Goal: Communication & Community: Answer question/provide support

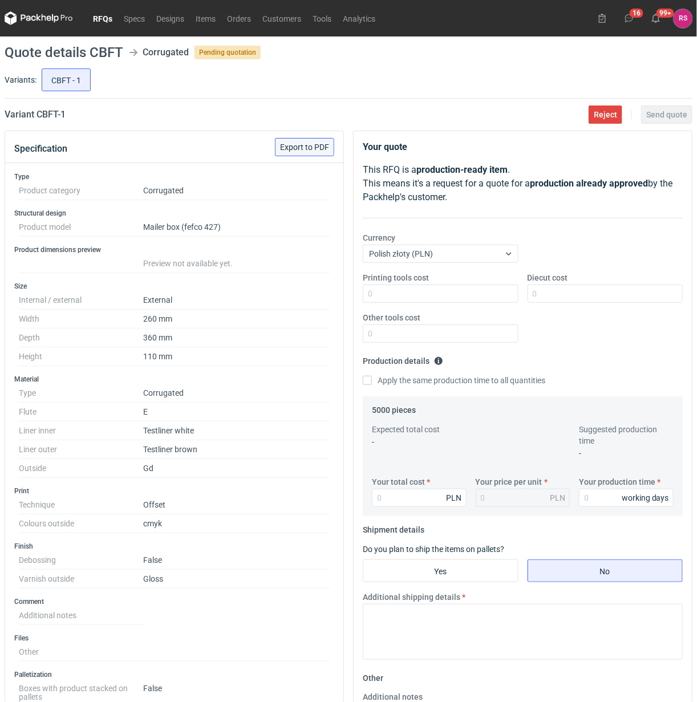
click at [311, 149] on span "Export to PDF" at bounding box center [304, 147] width 49 height 8
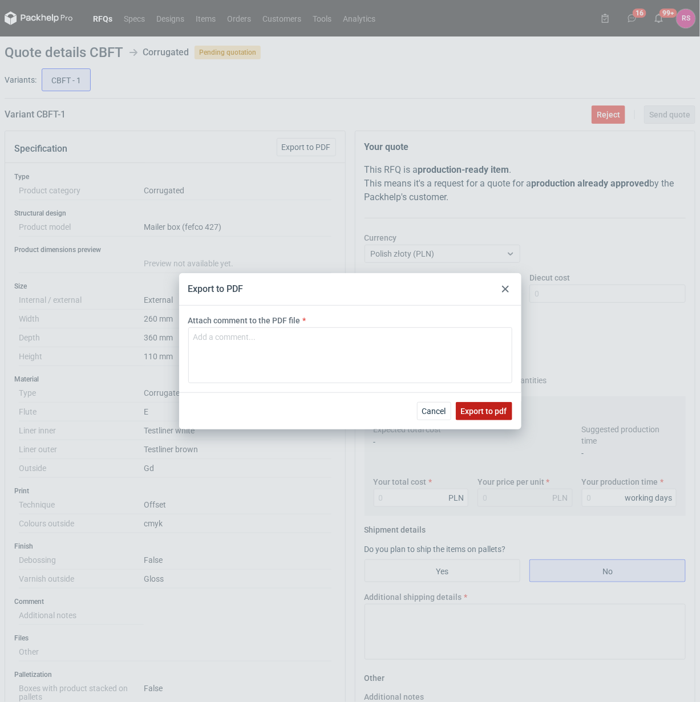
click at [478, 408] on span "Export to pdf" at bounding box center [484, 411] width 46 height 8
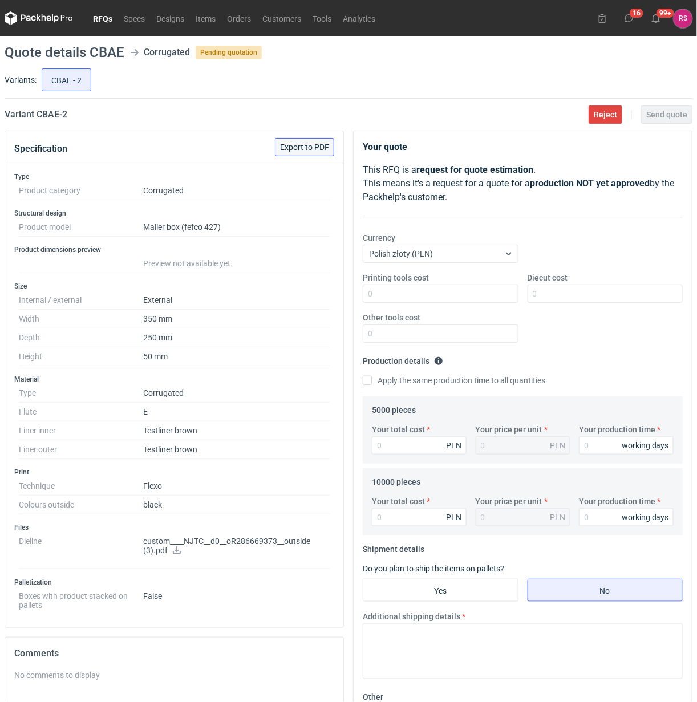
click at [310, 146] on span "Export to PDF" at bounding box center [304, 147] width 49 height 8
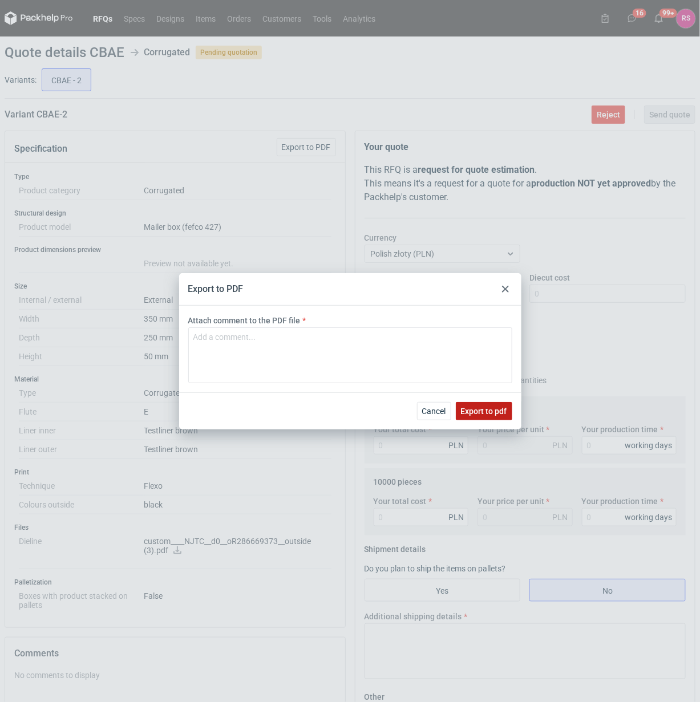
click at [483, 408] on span "Export to pdf" at bounding box center [484, 411] width 46 height 8
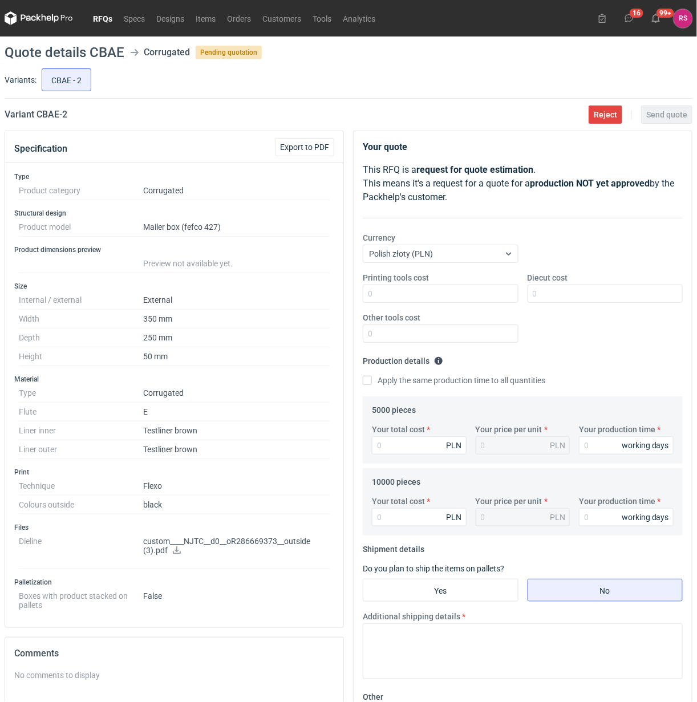
click at [174, 552] on icon at bounding box center [176, 550] width 9 height 8
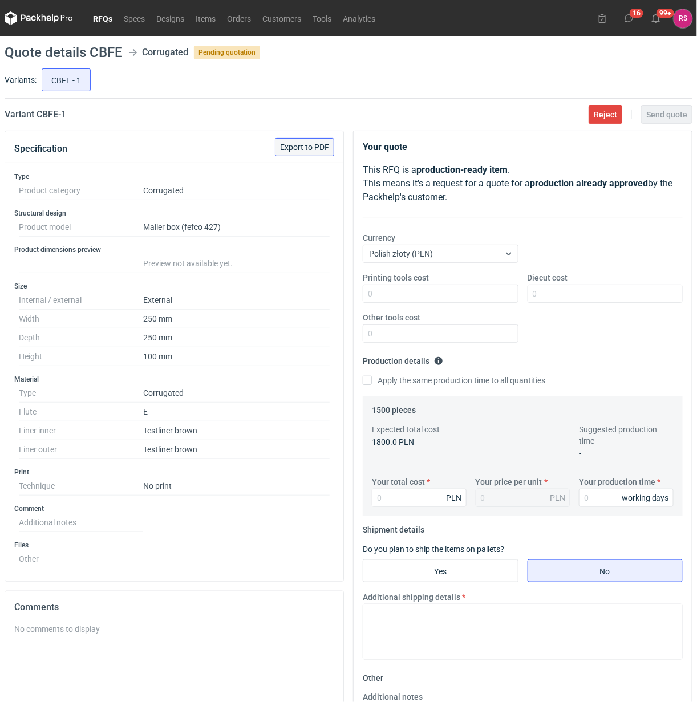
click at [317, 152] on button "Export to PDF" at bounding box center [304, 147] width 59 height 18
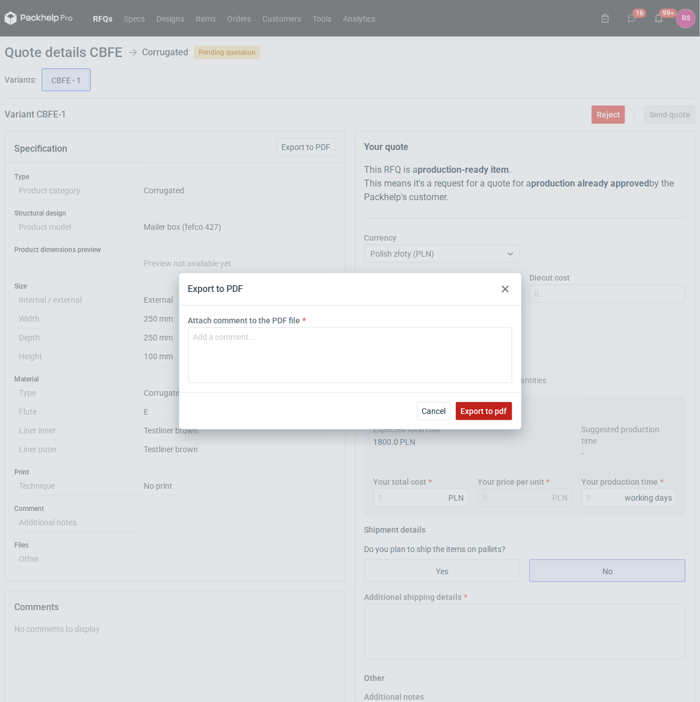
click at [488, 414] on span "Export to pdf" at bounding box center [484, 411] width 46 height 8
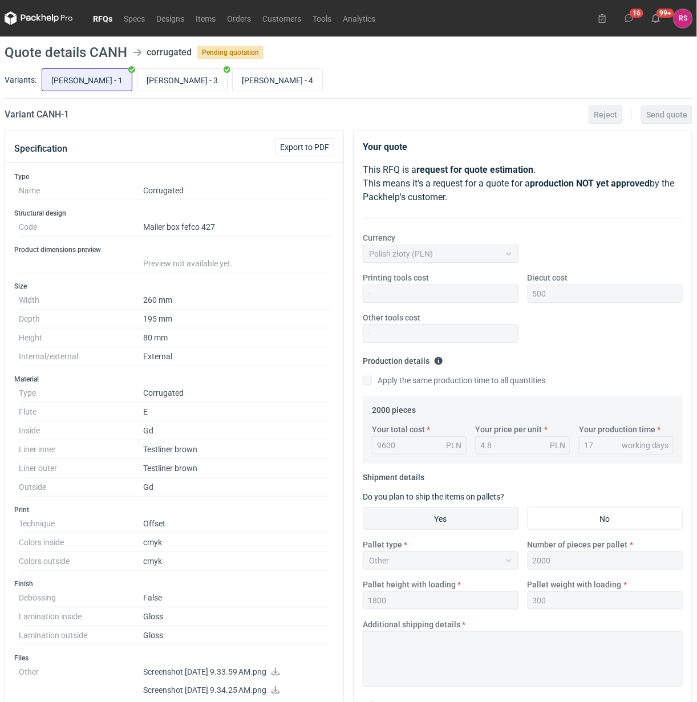
drag, startPoint x: 58, startPoint y: 79, endPoint x: 76, endPoint y: 79, distance: 17.7
click at [58, 79] on input "[PERSON_NAME] - 1" at bounding box center [87, 80] width 90 height 22
radio input "true"
click at [233, 81] on input "CANH - 4" at bounding box center [278, 80] width 90 height 22
radio input "true"
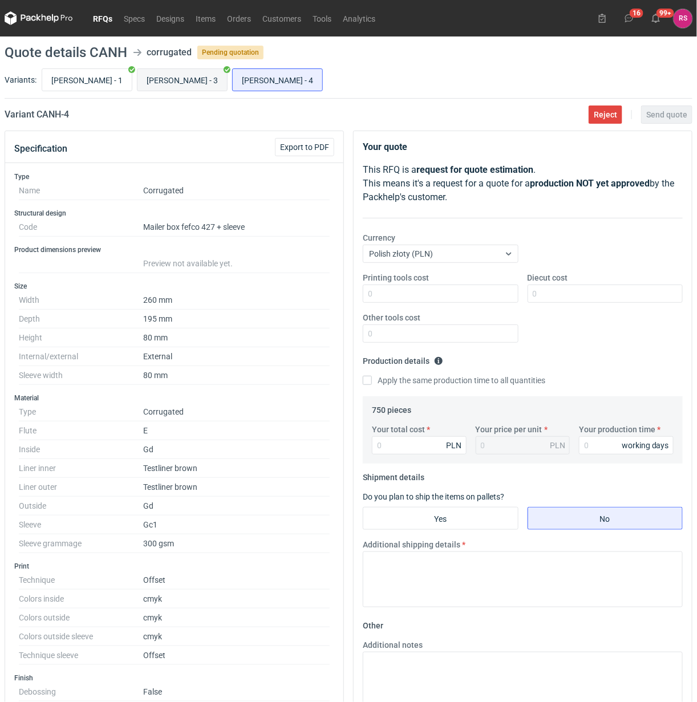
click at [137, 79] on input "CANH - 3" at bounding box center [182, 80] width 90 height 22
radio input "true"
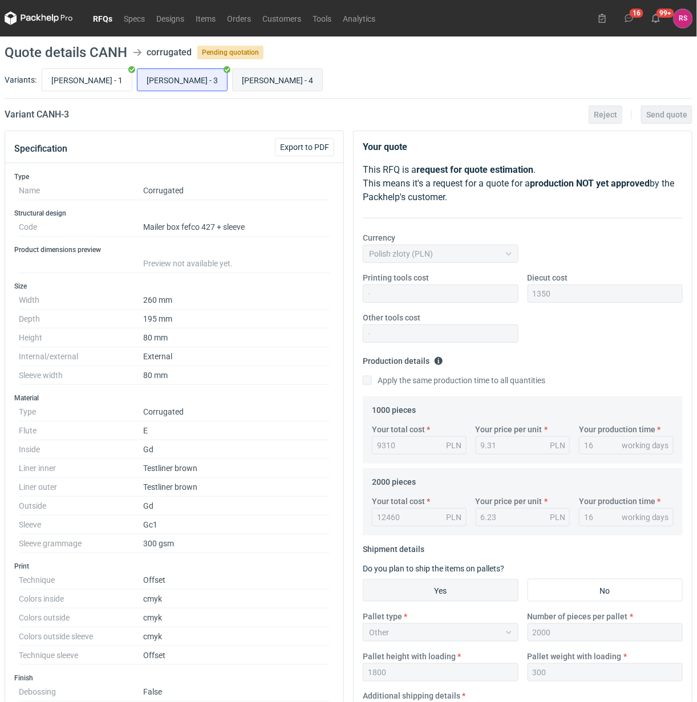
click at [233, 79] on input "CANH - 4" at bounding box center [278, 80] width 90 height 22
radio input "true"
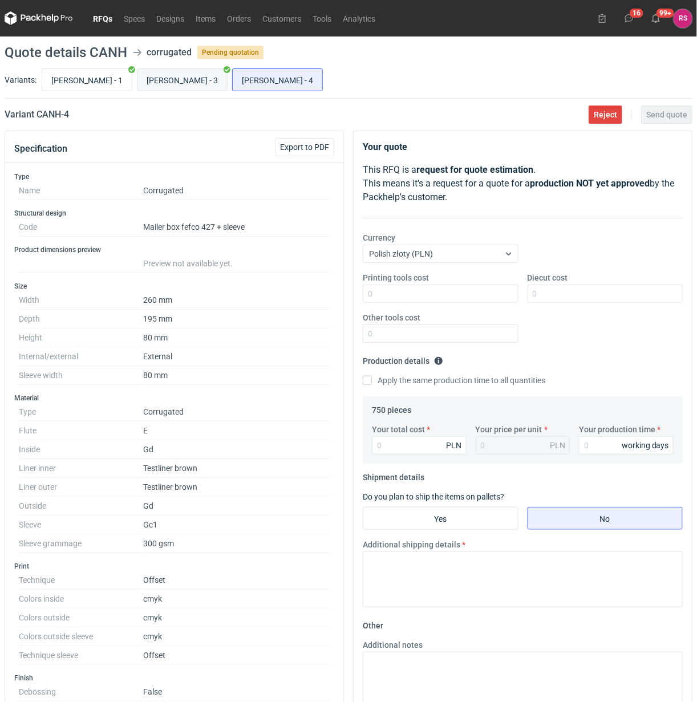
click at [137, 80] on input "CANH - 3" at bounding box center [182, 80] width 90 height 22
radio input "true"
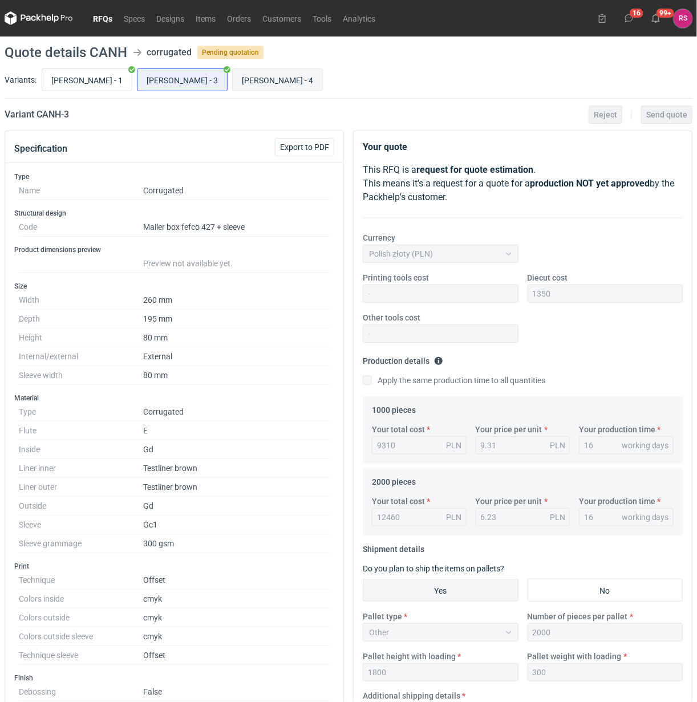
click at [233, 82] on input "CANH - 4" at bounding box center [278, 80] width 90 height 22
radio input "true"
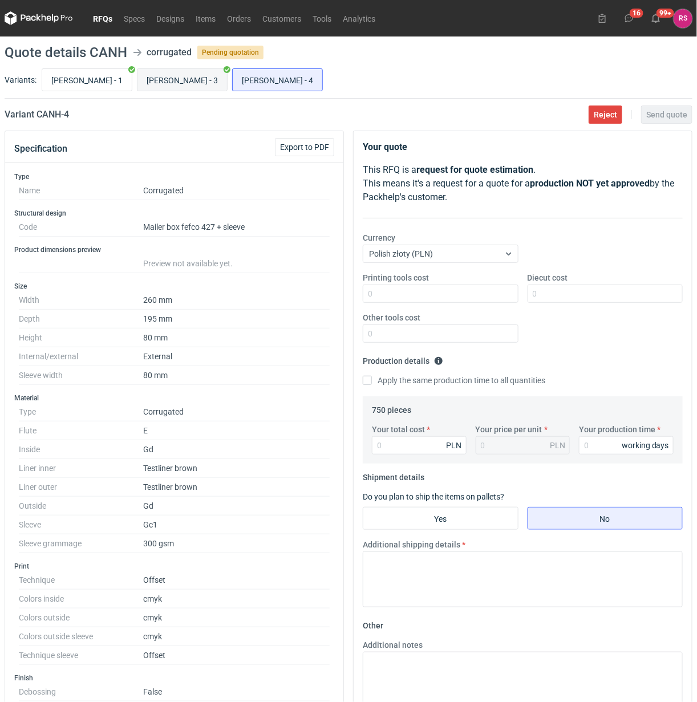
click at [137, 84] on input "CANH - 3" at bounding box center [182, 80] width 90 height 22
radio input "true"
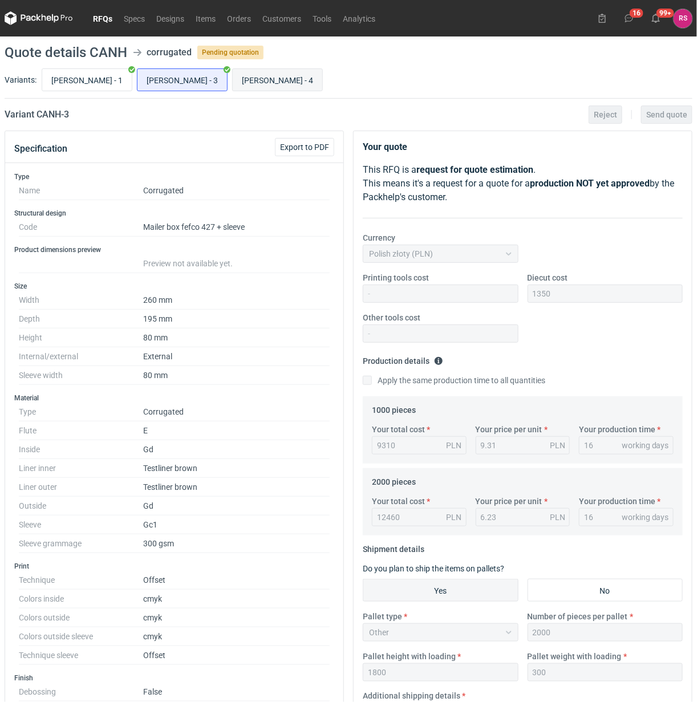
click at [233, 84] on input "CANH - 4" at bounding box center [278, 80] width 90 height 22
radio input "true"
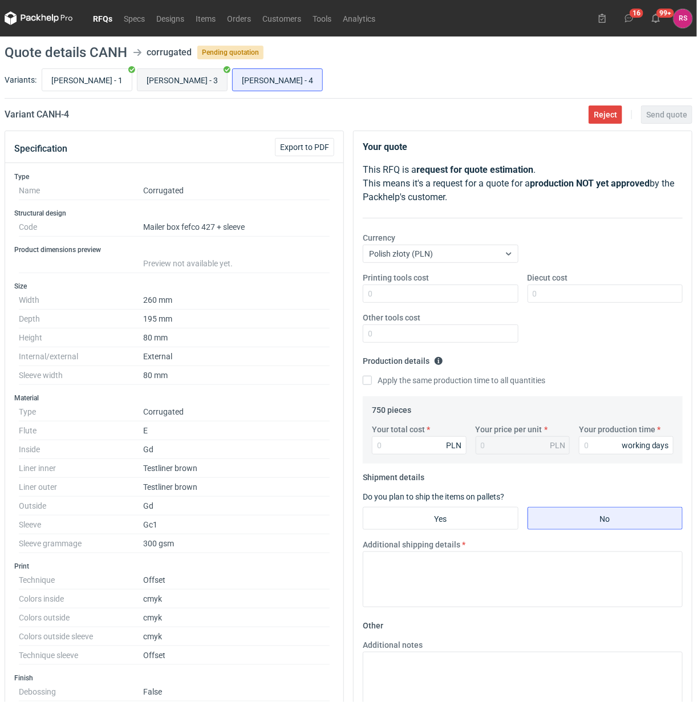
click at [144, 84] on input "CANH - 3" at bounding box center [182, 80] width 90 height 22
radio input "true"
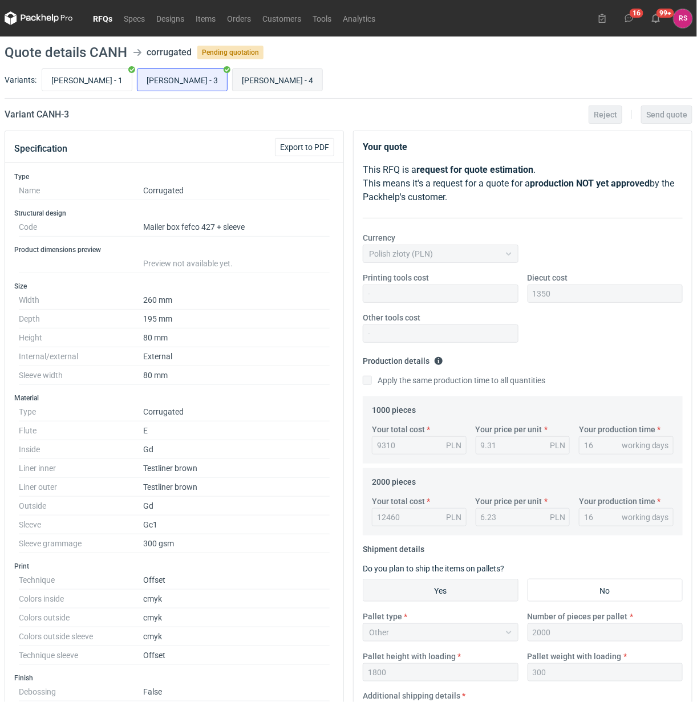
click at [233, 84] on input "CANH - 4" at bounding box center [278, 80] width 90 height 22
radio input "true"
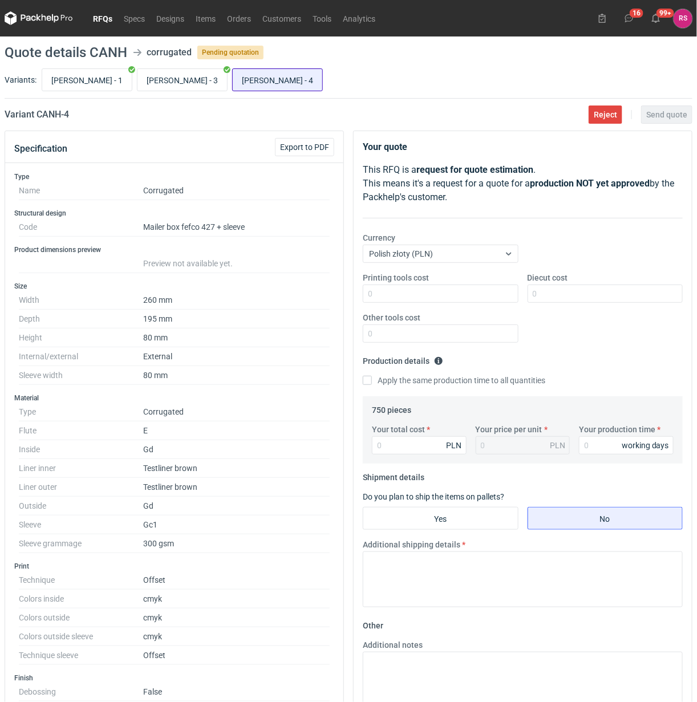
click at [233, 80] on input "CANH - 4" at bounding box center [278, 80] width 90 height 22
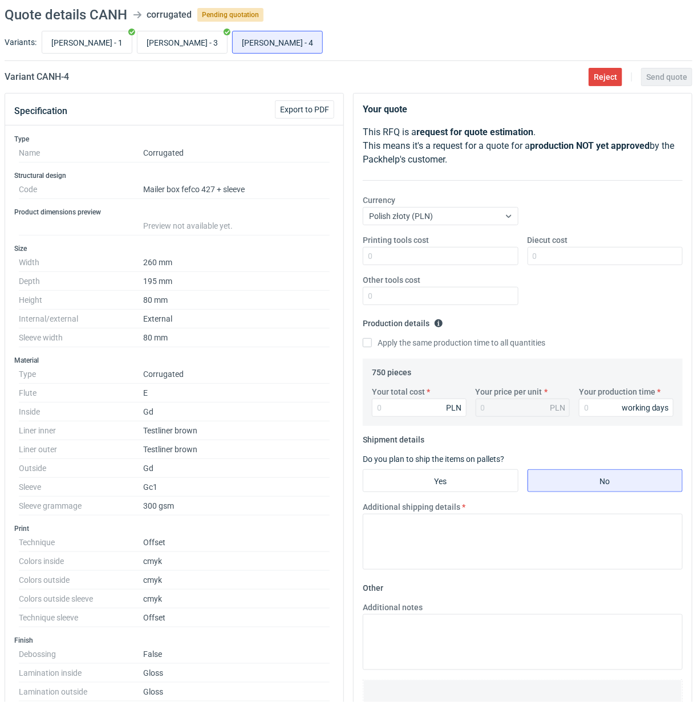
scroll to position [71, 0]
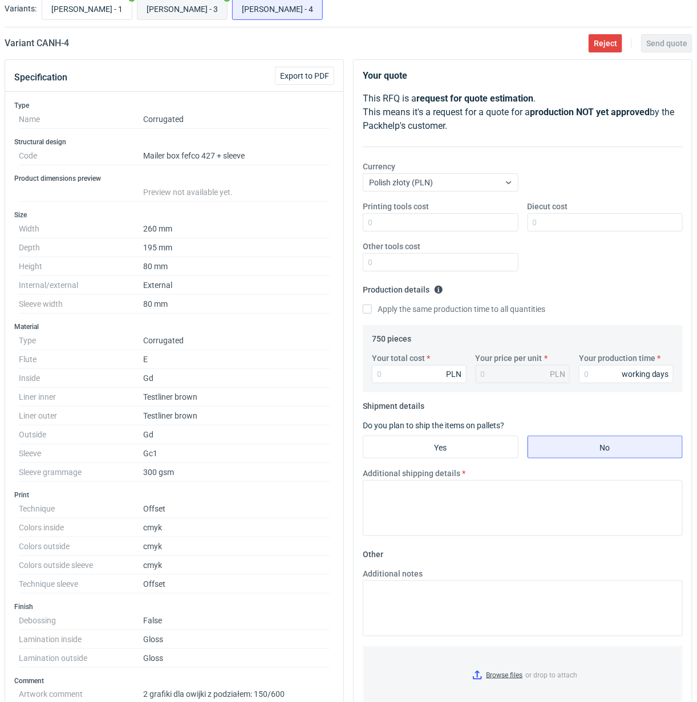
click at [137, 9] on input "CANH - 3" at bounding box center [182, 9] width 90 height 22
radio input "true"
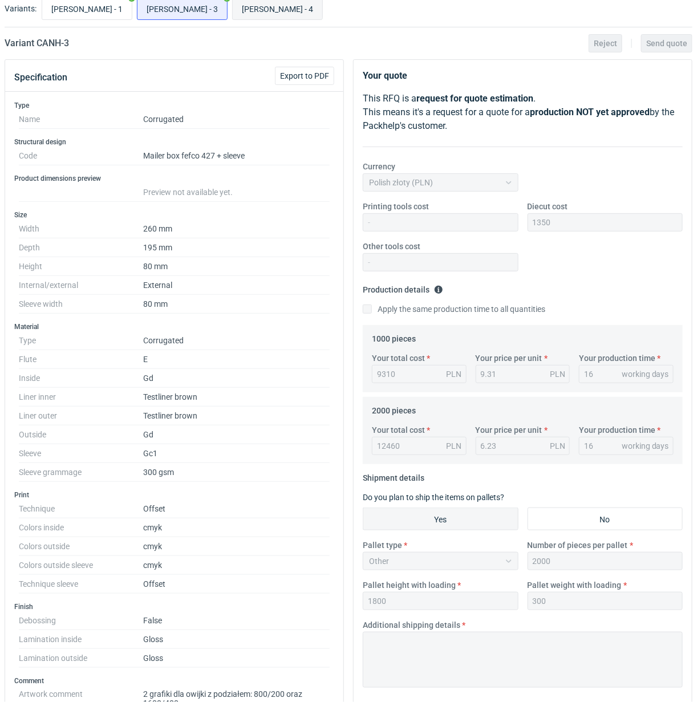
click at [233, 12] on input "CANH - 4" at bounding box center [278, 9] width 90 height 22
radio input "true"
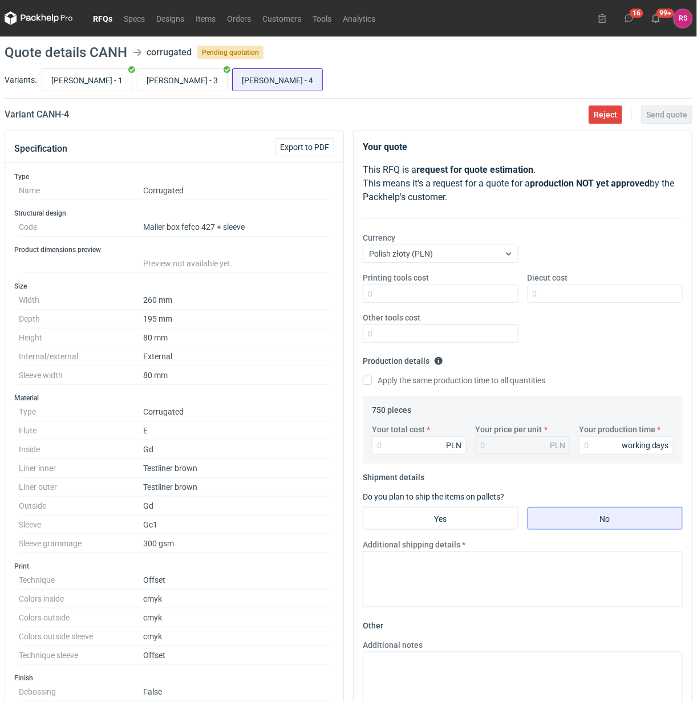
click at [233, 82] on input "CANH - 4" at bounding box center [278, 80] width 90 height 22
click at [306, 147] on span "Export to PDF" at bounding box center [304, 147] width 49 height 8
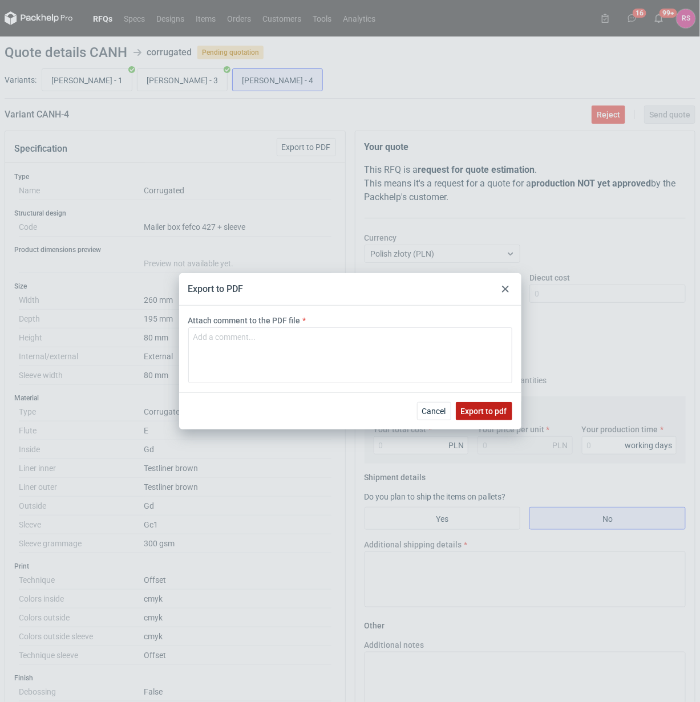
click at [488, 411] on span "Export to pdf" at bounding box center [484, 411] width 46 height 8
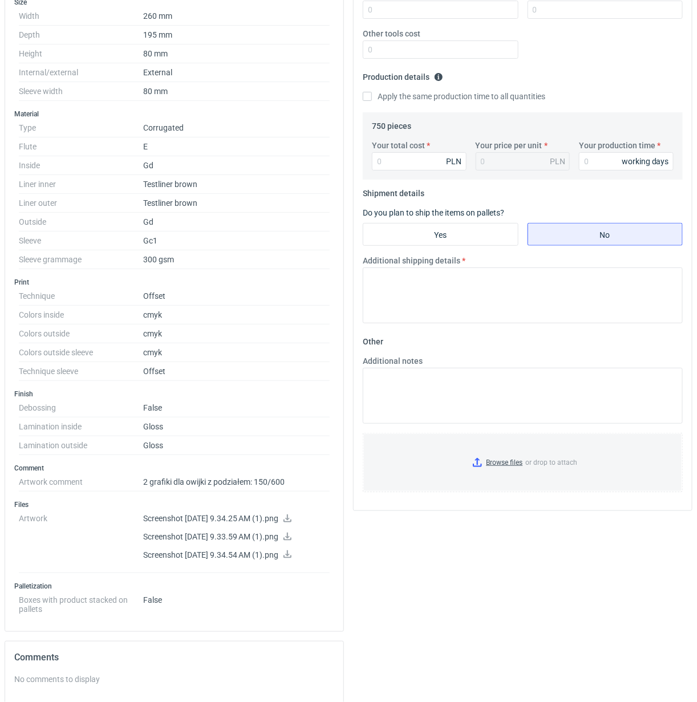
scroll to position [285, 0]
click at [292, 521] on icon at bounding box center [287, 517] width 9 height 8
click at [292, 538] on icon at bounding box center [287, 536] width 9 height 8
click at [292, 555] on icon at bounding box center [287, 553] width 9 height 8
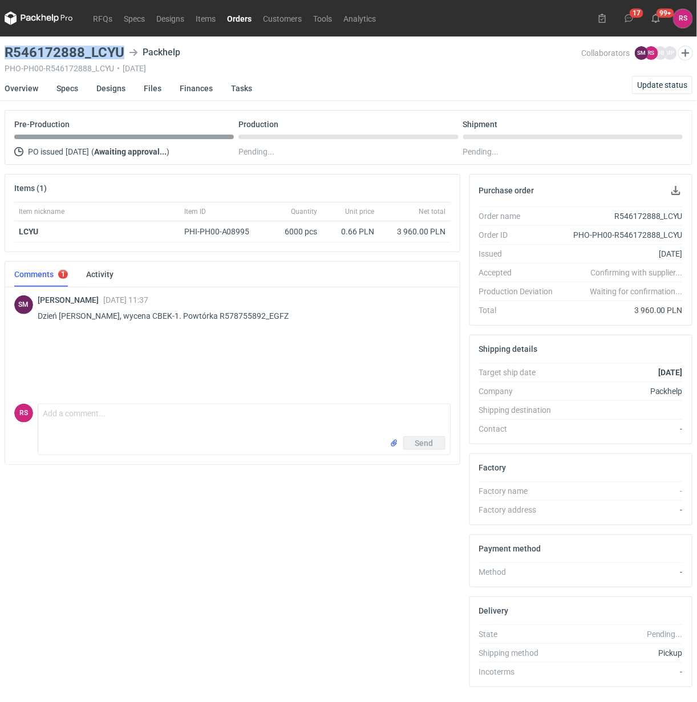
drag, startPoint x: 120, startPoint y: 52, endPoint x: -5, endPoint y: 55, distance: 125.5
click at [0, 55] on html "RFQs Specs Designs Items Orders Customers Tools Analytics 17 99+ RS Rafał Stani…" at bounding box center [348, 351] width 697 height 702
copy h3 "R546172888_LCYU"
click at [676, 193] on button "button" at bounding box center [676, 191] width 14 height 14
click at [70, 86] on link "Specs" at bounding box center [67, 88] width 22 height 25
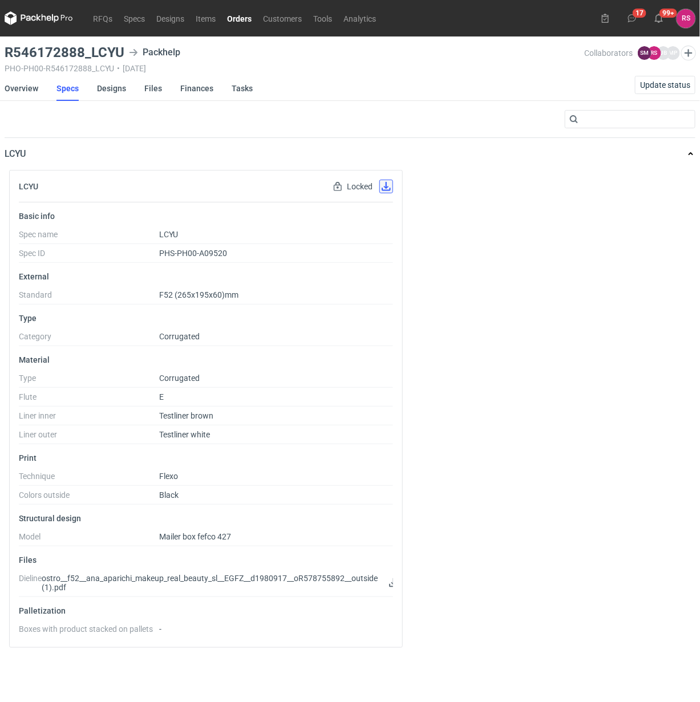
click at [381, 184] on button "button" at bounding box center [386, 187] width 14 height 14
click at [112, 91] on link "Designs" at bounding box center [111, 88] width 29 height 25
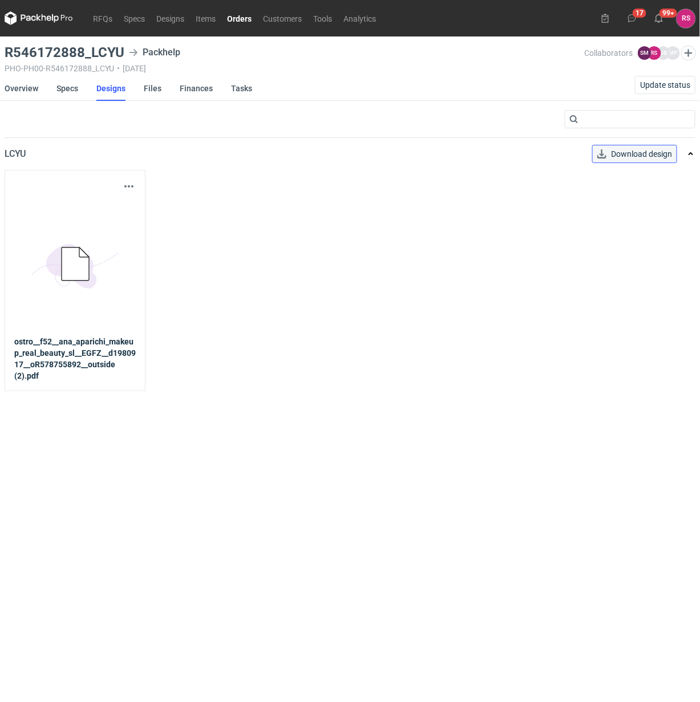
click at [637, 156] on span "Download design" at bounding box center [641, 154] width 61 height 8
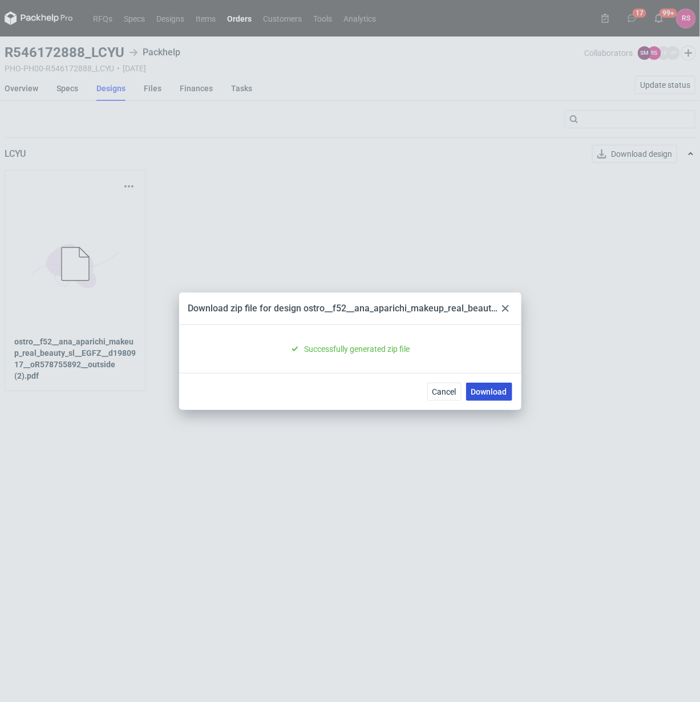
click at [488, 387] on link "Download" at bounding box center [489, 392] width 46 height 18
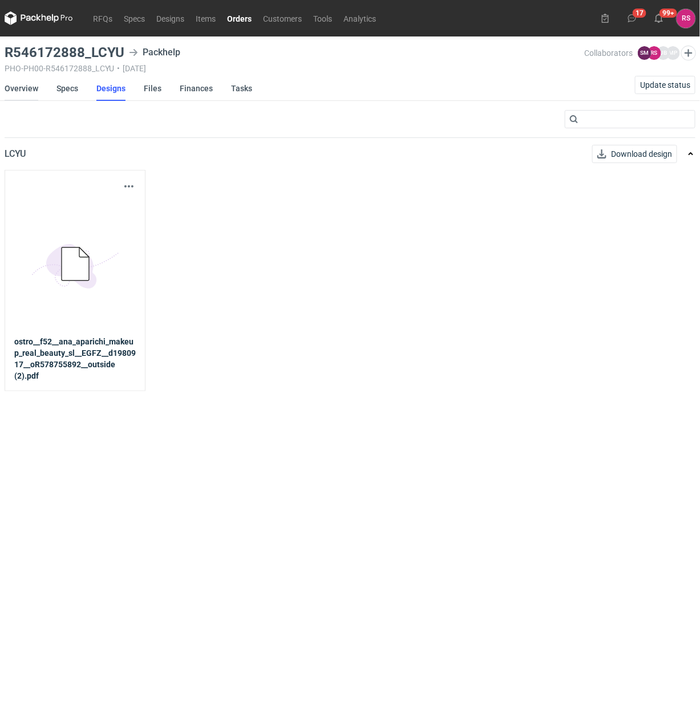
click at [24, 89] on link "Overview" at bounding box center [22, 88] width 34 height 25
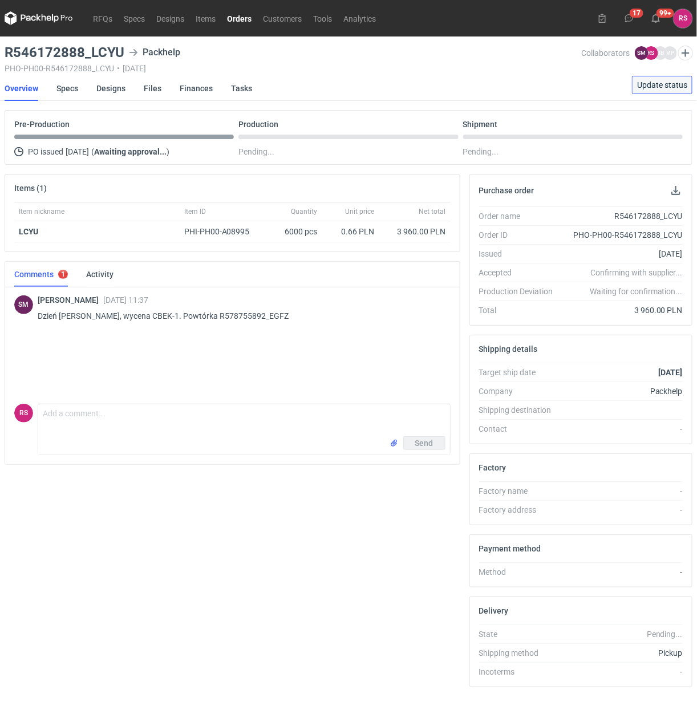
click at [662, 84] on span "Update status" at bounding box center [662, 85] width 50 height 8
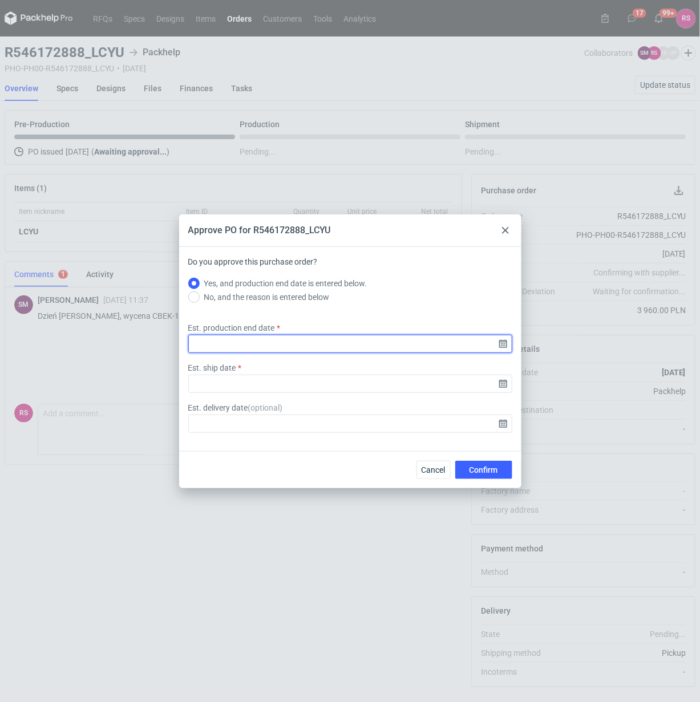
click at [500, 346] on input "Est. production end date" at bounding box center [350, 344] width 324 height 18
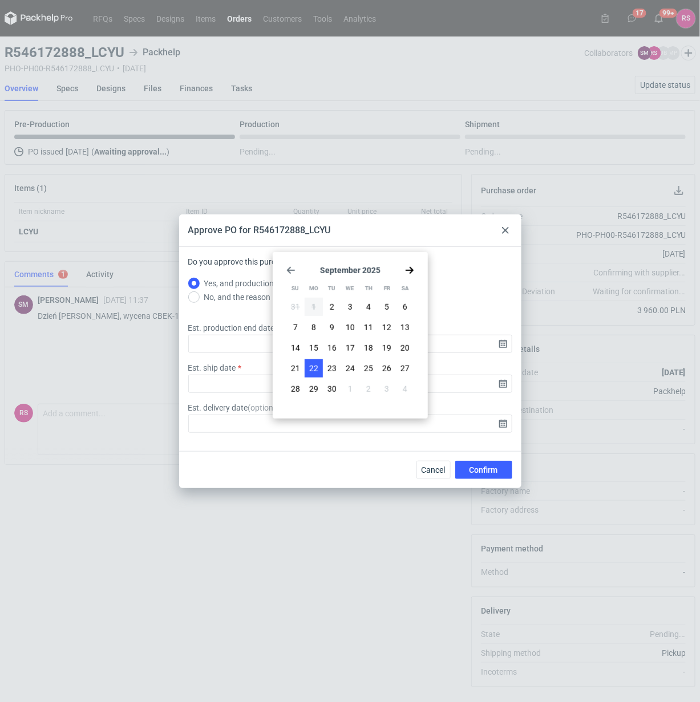
click at [313, 365] on span "22" at bounding box center [313, 368] width 9 height 11
type input "2025-09-22"
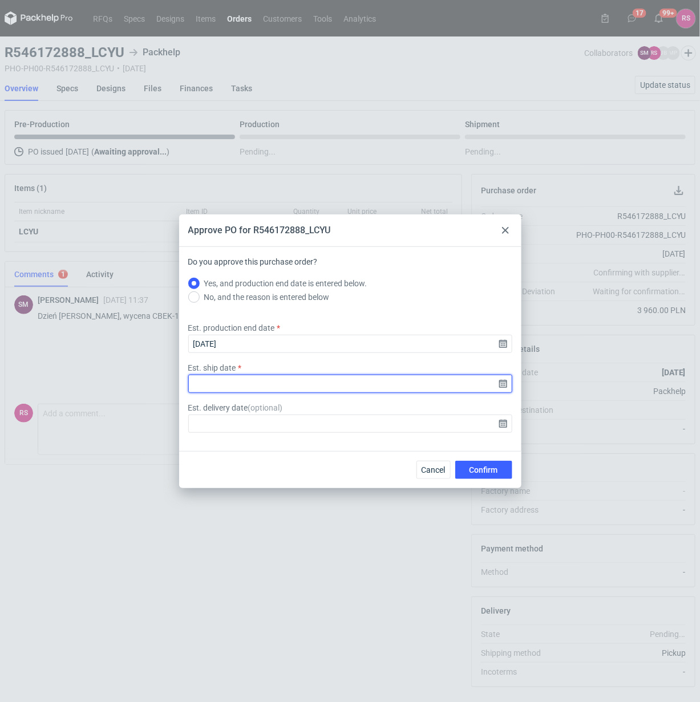
click at [500, 385] on input "Est. ship date" at bounding box center [350, 384] width 324 height 18
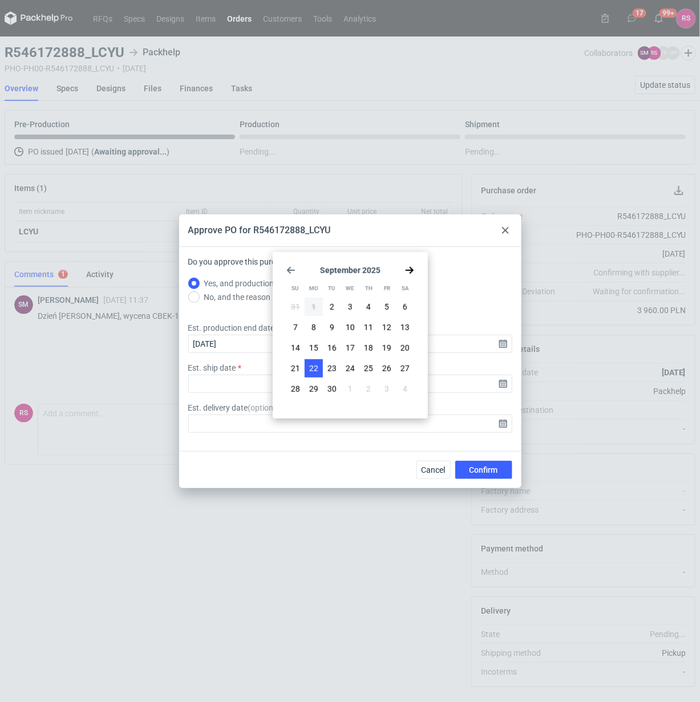
click at [311, 367] on span "22" at bounding box center [313, 368] width 9 height 11
type input "2025-09-22"
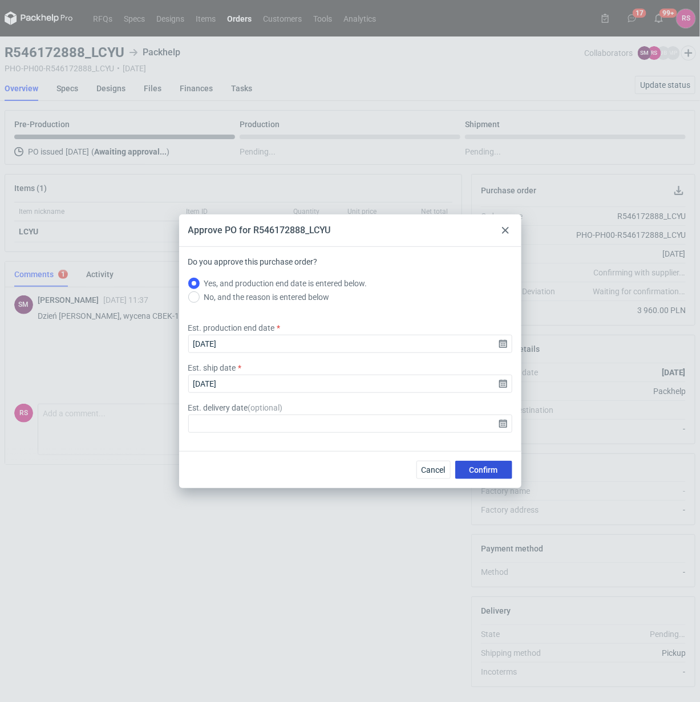
click at [494, 466] on span "Confirm" at bounding box center [483, 470] width 29 height 8
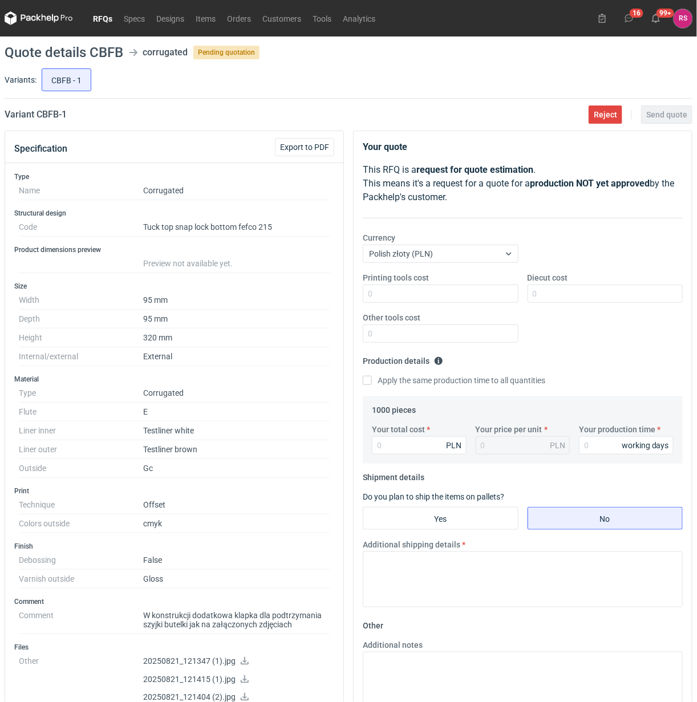
click at [98, 18] on link "RFQs" at bounding box center [102, 18] width 31 height 14
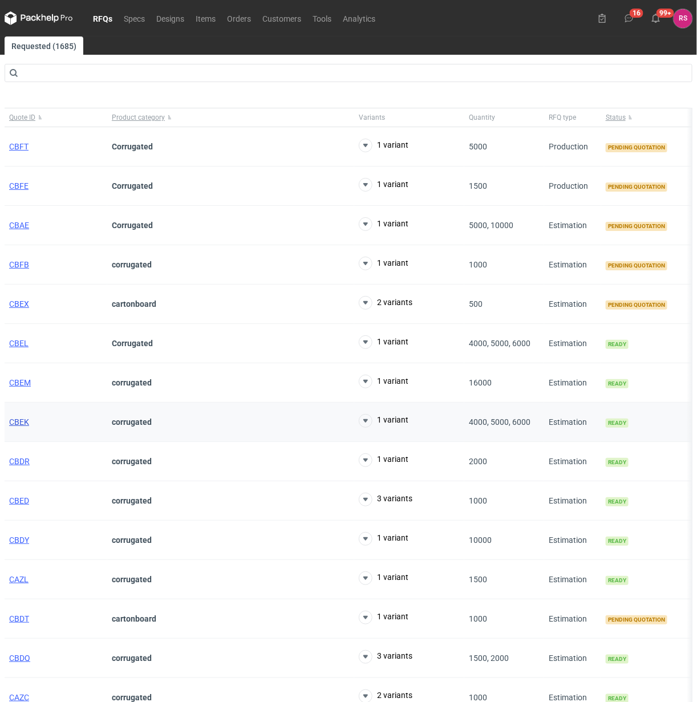
click at [21, 424] on span "CBEK" at bounding box center [19, 422] width 20 height 9
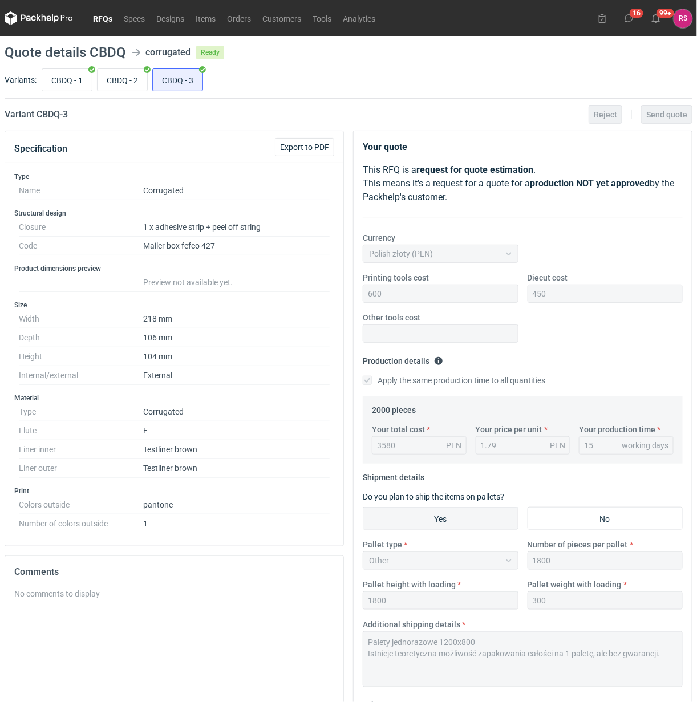
click at [104, 21] on link "RFQs" at bounding box center [102, 18] width 31 height 14
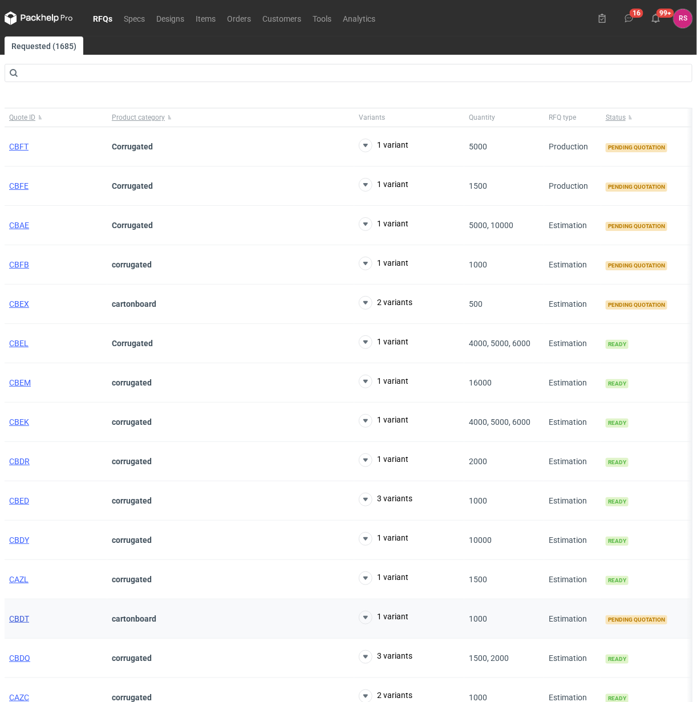
click at [15, 618] on span "CBDT" at bounding box center [19, 618] width 20 height 9
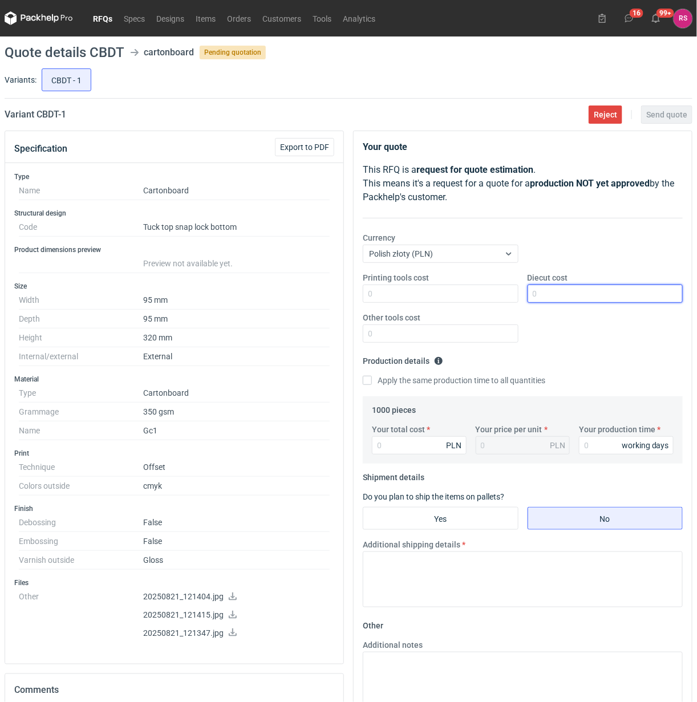
click at [580, 298] on input "Diecut cost" at bounding box center [606, 294] width 156 height 18
type input "1050"
click at [363, 376] on input "Apply the same production time to all quantities" at bounding box center [367, 380] width 9 height 9
checkbox input "true"
type input "3420"
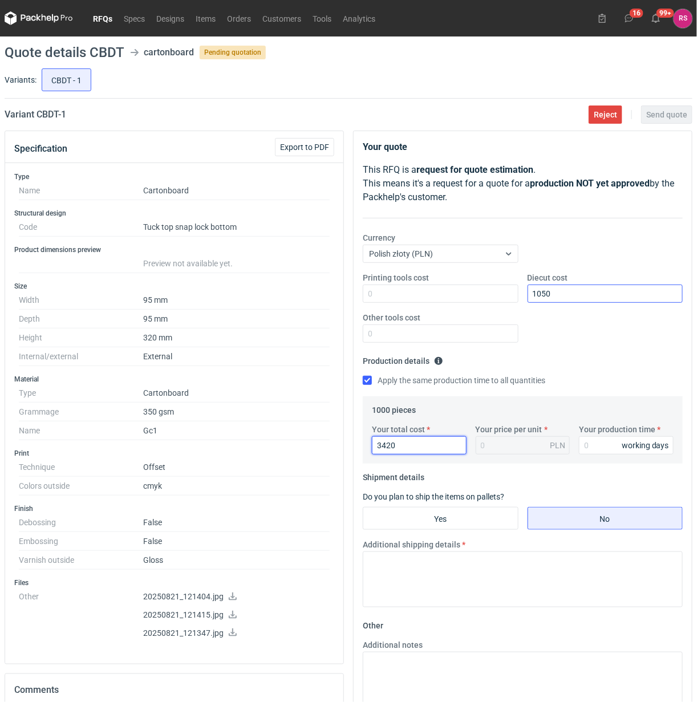
type input "3.42"
type input "3420"
type input "20"
click at [458, 518] on input "Yes" at bounding box center [440, 519] width 155 height 22
radio input "true"
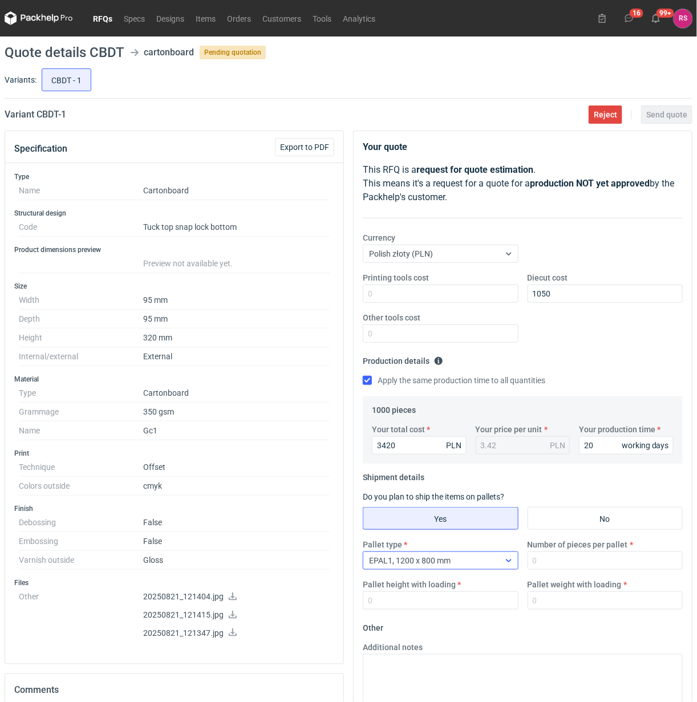
click at [516, 562] on div at bounding box center [509, 560] width 18 height 9
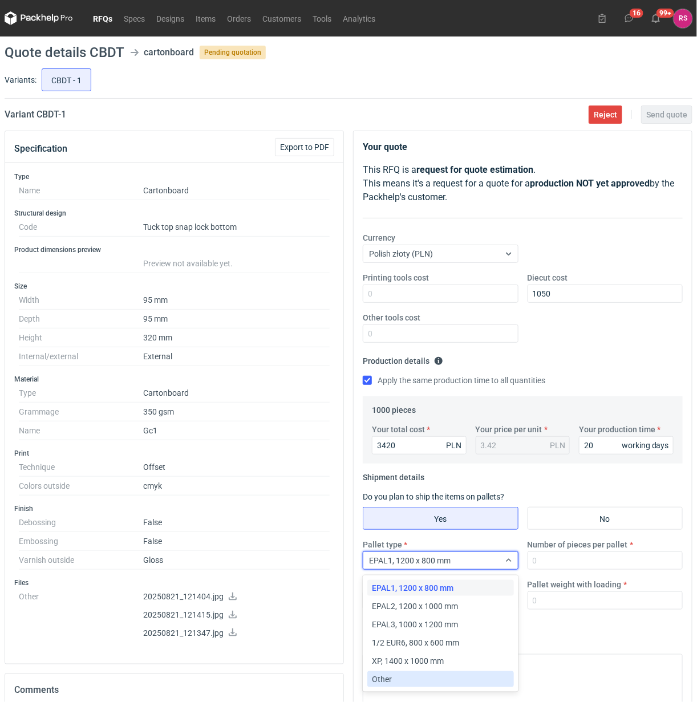
click at [392, 679] on div "Other" at bounding box center [440, 679] width 137 height 11
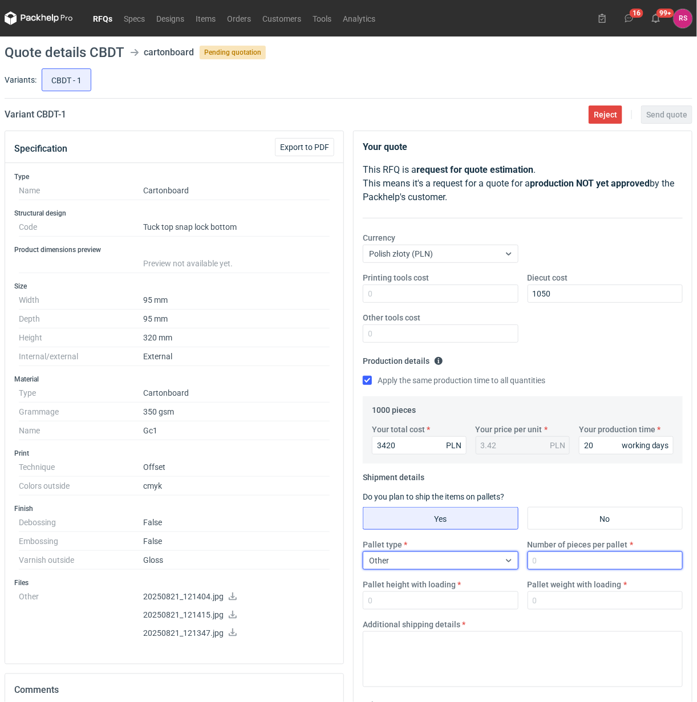
click at [589, 560] on input "Number of pieces per pallet" at bounding box center [606, 561] width 156 height 18
type input "1000"
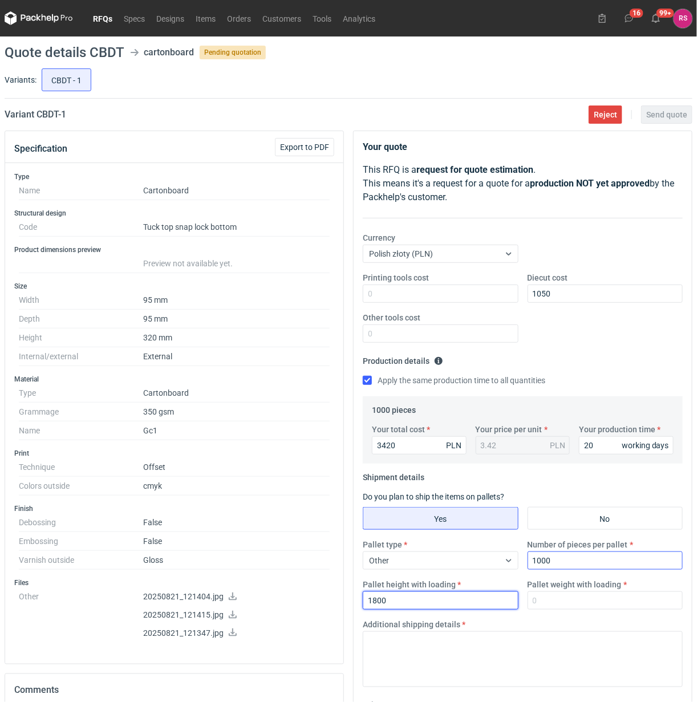
type input "1800"
type input "300"
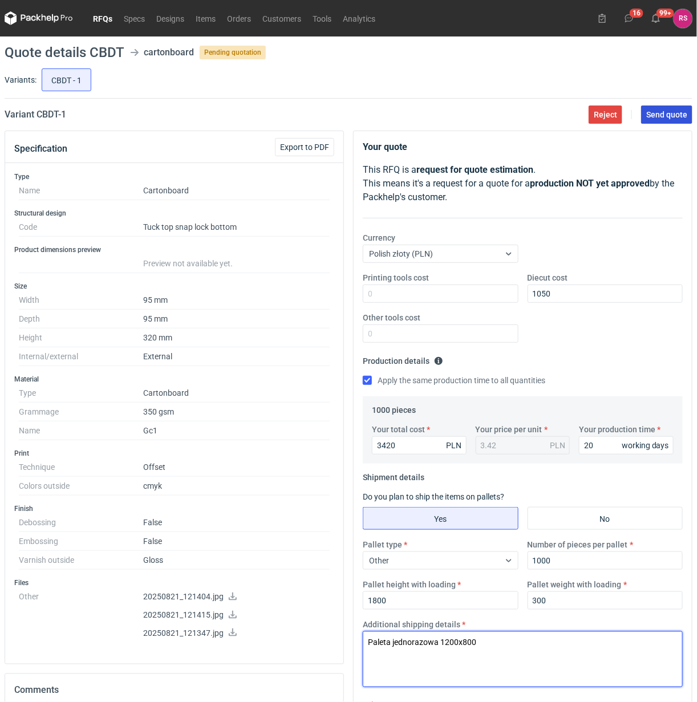
type textarea "Paleta jednorazowa 1200x800"
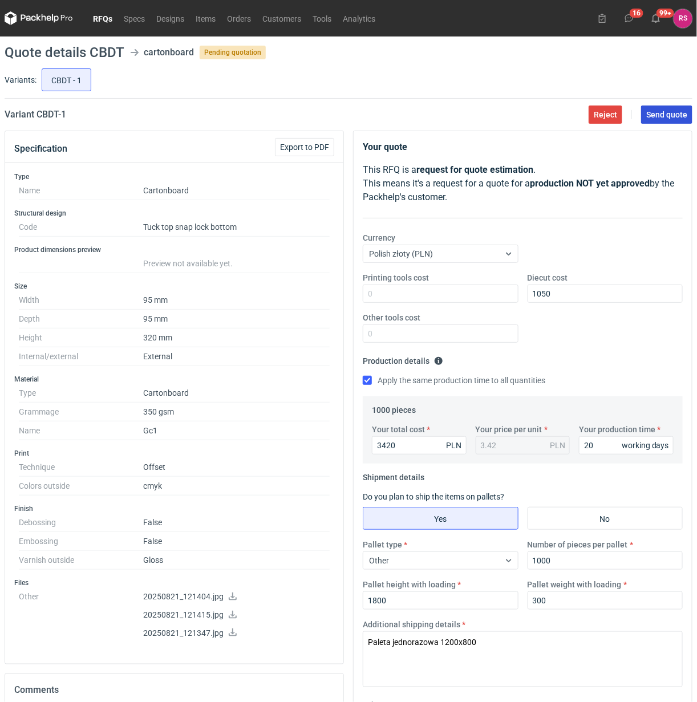
click at [663, 115] on span "Send quote" at bounding box center [666, 115] width 41 height 8
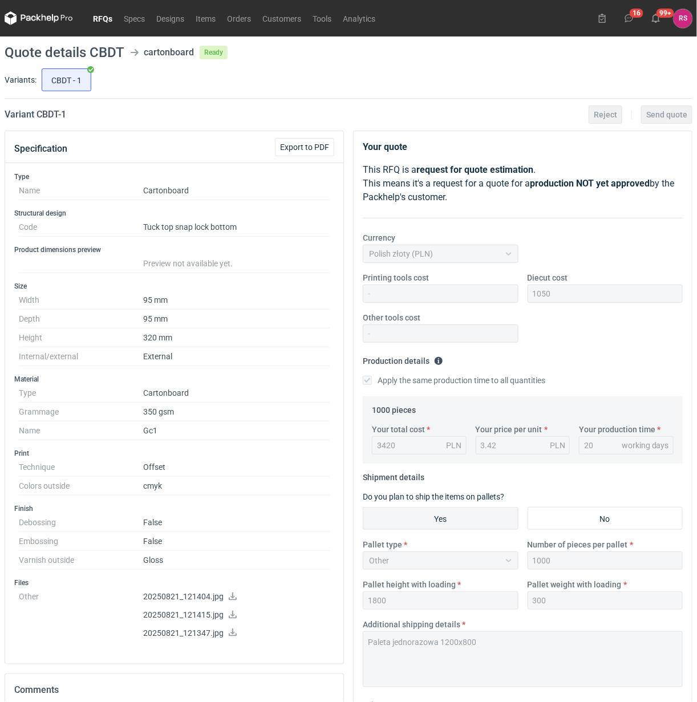
click at [102, 18] on link "RFQs" at bounding box center [102, 18] width 31 height 14
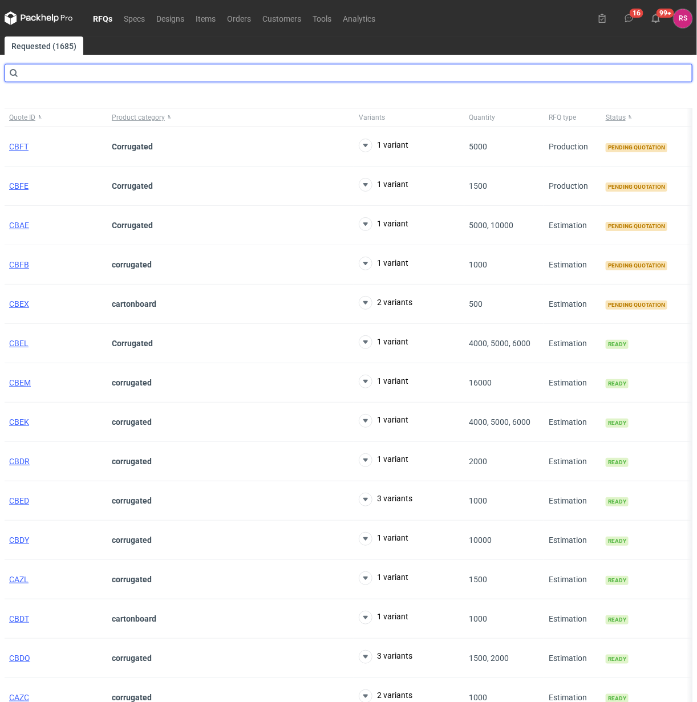
click at [84, 68] on input "text" at bounding box center [349, 73] width 688 height 18
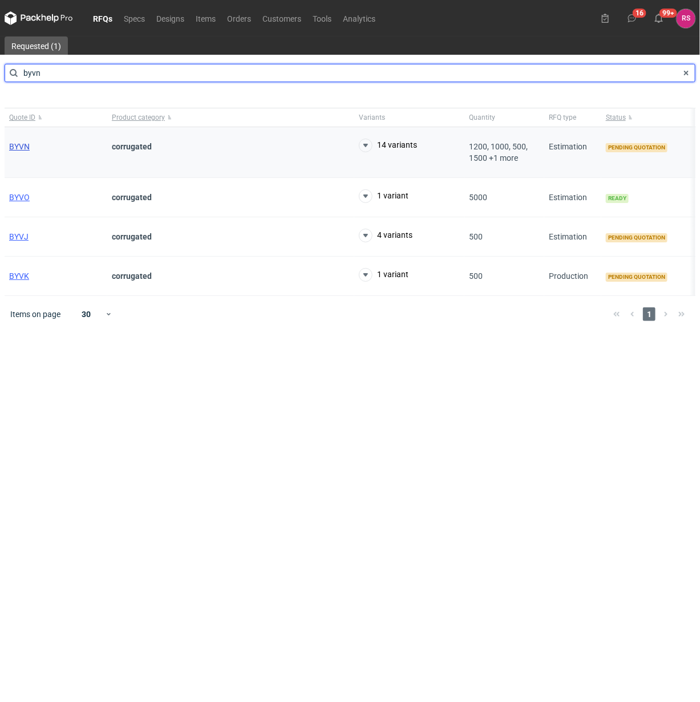
type input "byvn"
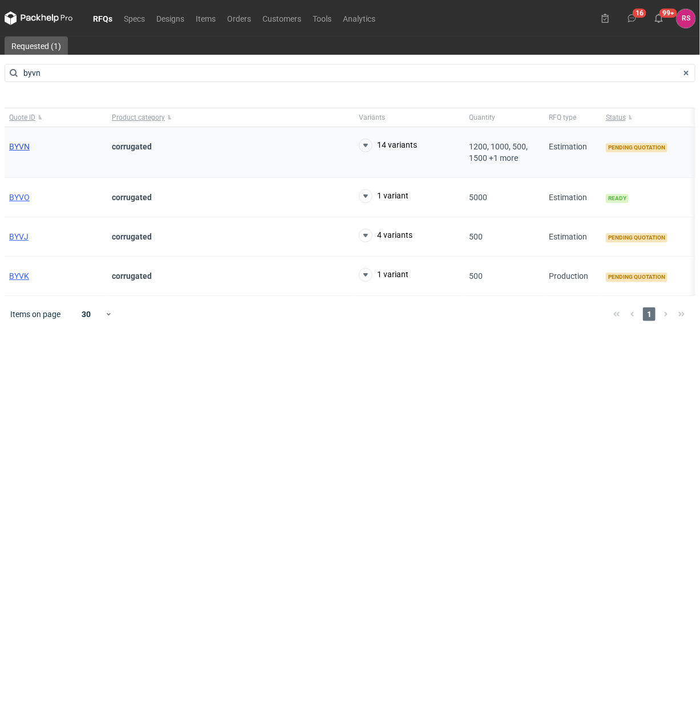
click at [18, 147] on span "BYVN" at bounding box center [19, 146] width 21 height 9
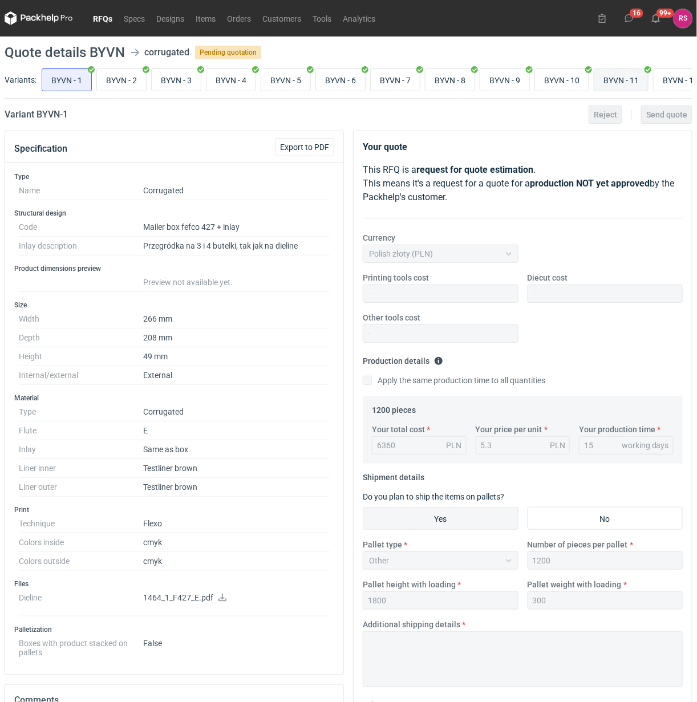
click at [627, 80] on input "BYVN - 11" at bounding box center [621, 80] width 54 height 22
radio input "true"
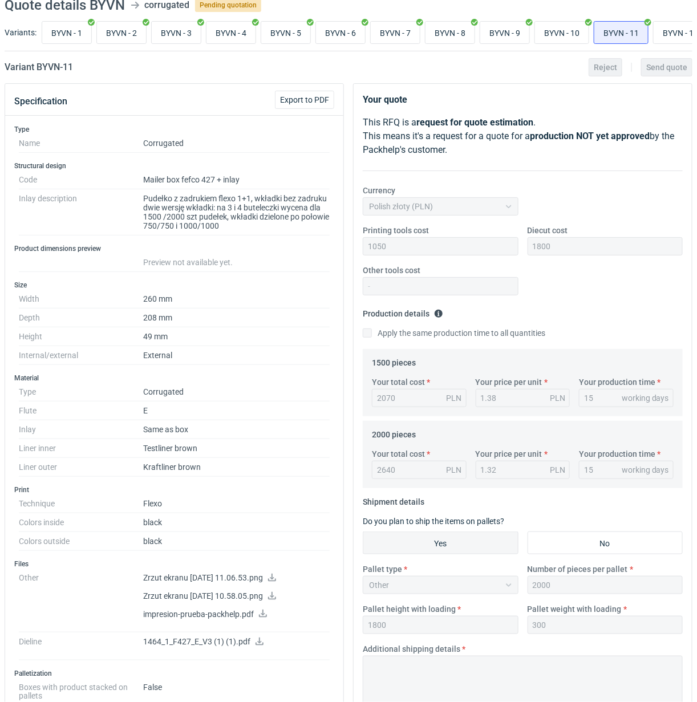
scroll to position [71, 0]
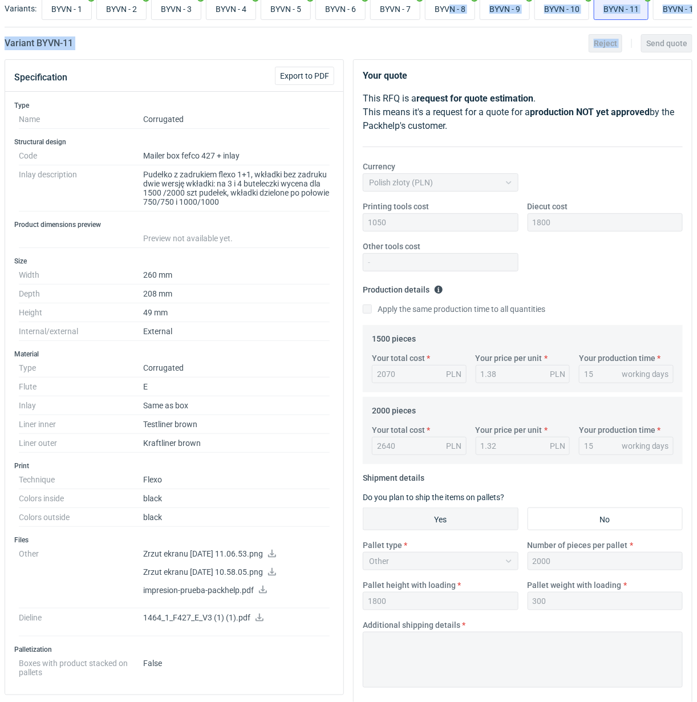
drag, startPoint x: 451, startPoint y: 21, endPoint x: 640, endPoint y: 46, distance: 190.5
click at [640, 46] on main "Quote details BYVN corrugated Pending quotation Variants: BYVN - 1 BYVN - 2 BYV…" at bounding box center [348, 497] width 697 height 1064
click at [495, 73] on p "Your quote" at bounding box center [523, 76] width 320 height 14
drag, startPoint x: 529, startPoint y: 26, endPoint x: 559, endPoint y: 29, distance: 29.8
click at [559, 27] on div "Variants: BYVN - 1 BYVN - 2 BYVN - 3 BYVN - 4 BYVN - 5 BYVN - 6 BYVN - 7 BYVN -…" at bounding box center [349, 11] width 688 height 33
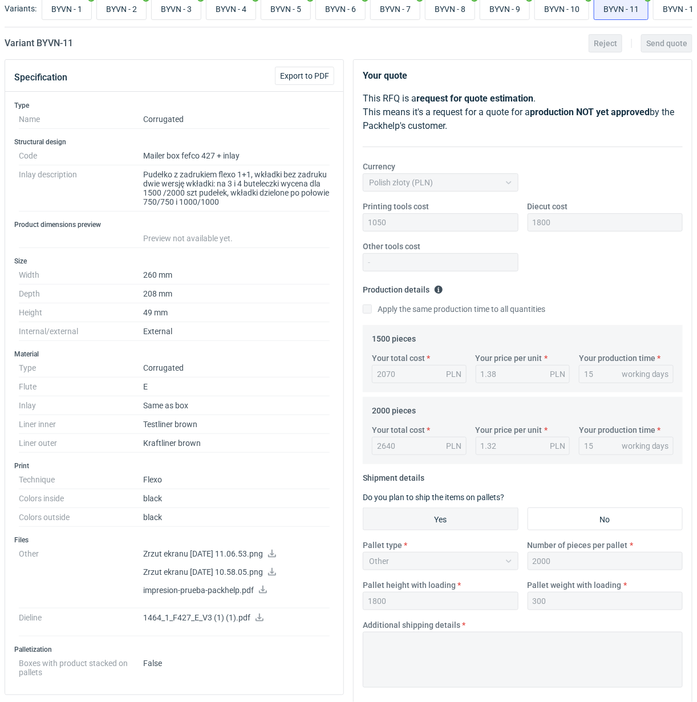
click at [528, 39] on main "Quote details BYVN corrugated Pending quotation Variants: BYVN - 1 BYVN - 2 BYV…" at bounding box center [348, 497] width 697 height 1064
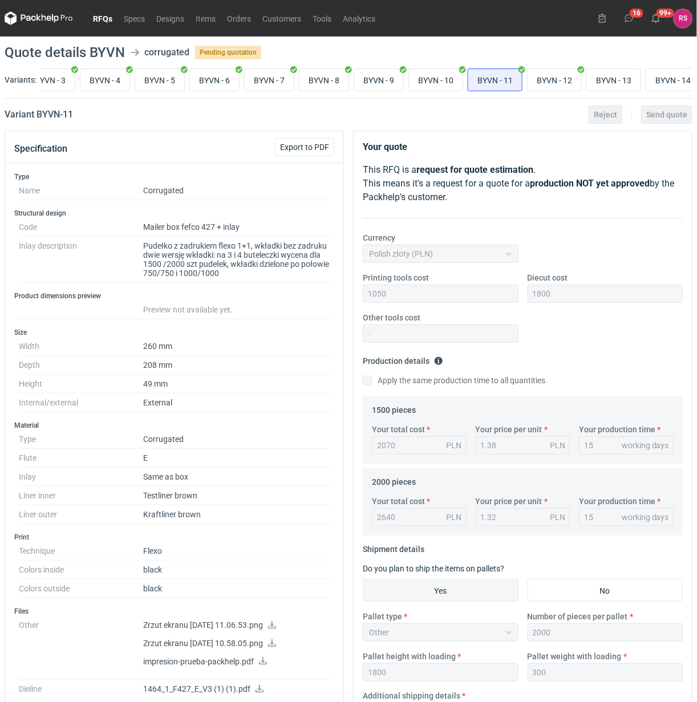
scroll to position [0, 141]
click at [611, 77] on input "BYVN - 13" at bounding box center [604, 80] width 54 height 22
radio input "true"
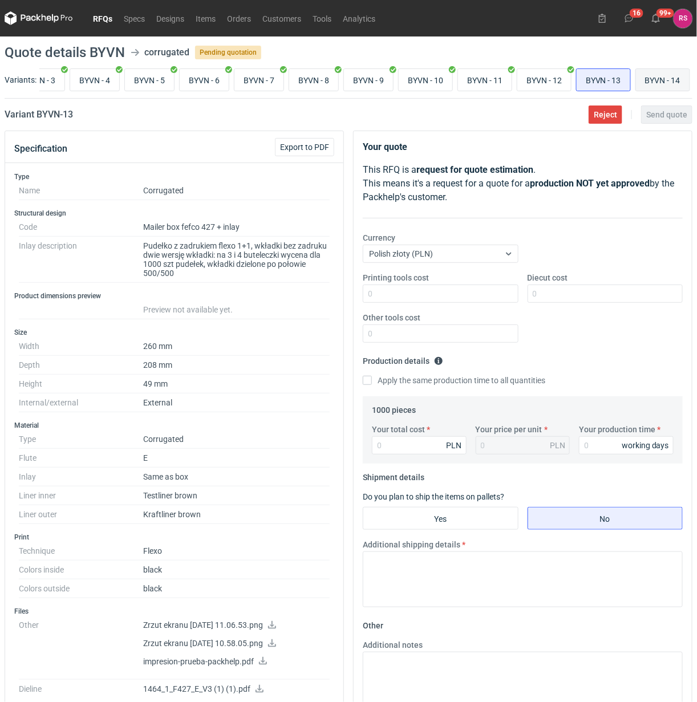
click at [668, 83] on input "BYVN - 14" at bounding box center [663, 80] width 54 height 22
radio input "true"
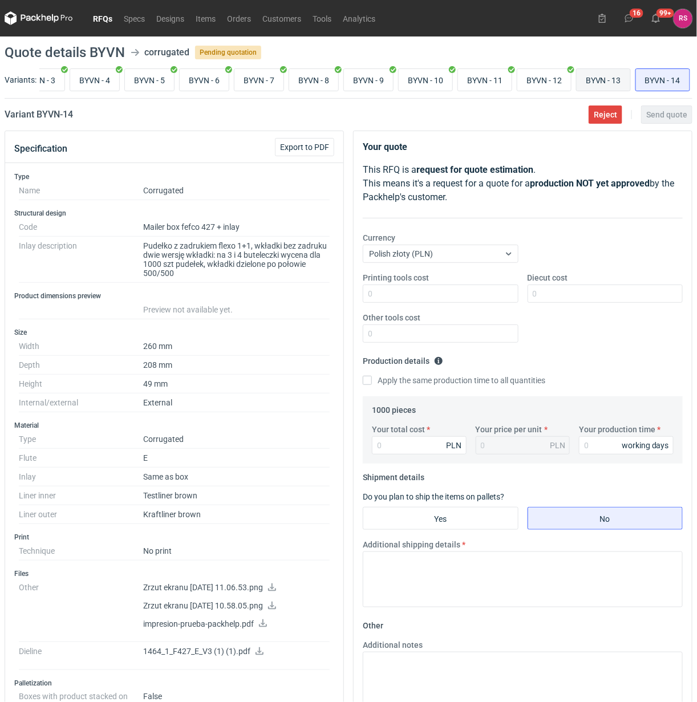
click at [598, 80] on input "BYVN - 13" at bounding box center [604, 80] width 54 height 22
radio input "true"
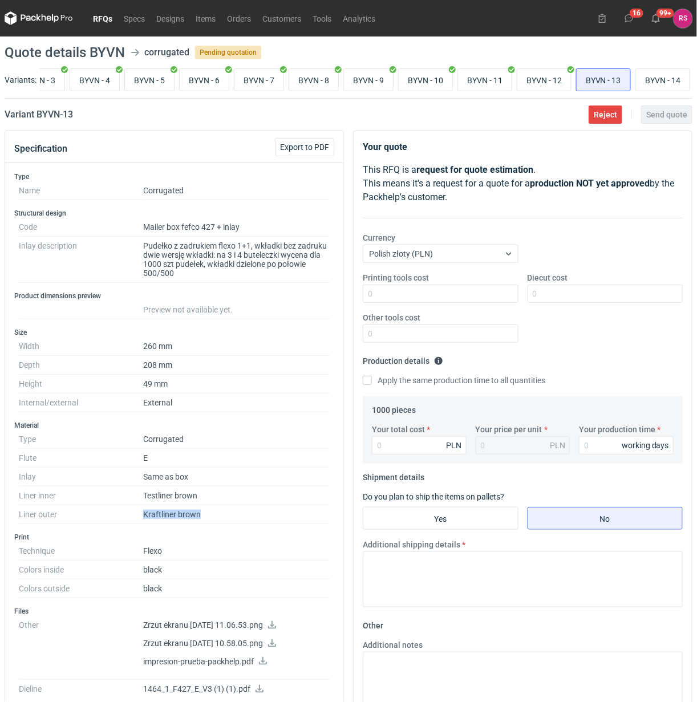
drag, startPoint x: 141, startPoint y: 522, endPoint x: 205, endPoint y: 521, distance: 63.9
click at [205, 521] on dl "Type Corrugated Flute E Inlay Same as box Liner inner Testliner brown Liner out…" at bounding box center [174, 477] width 311 height 94
click at [217, 519] on dd "Kraftliner brown" at bounding box center [236, 514] width 187 height 19
drag, startPoint x: 217, startPoint y: 519, endPoint x: 143, endPoint y: 522, distance: 74.2
click at [143, 522] on dd "Kraftliner brown" at bounding box center [236, 514] width 187 height 19
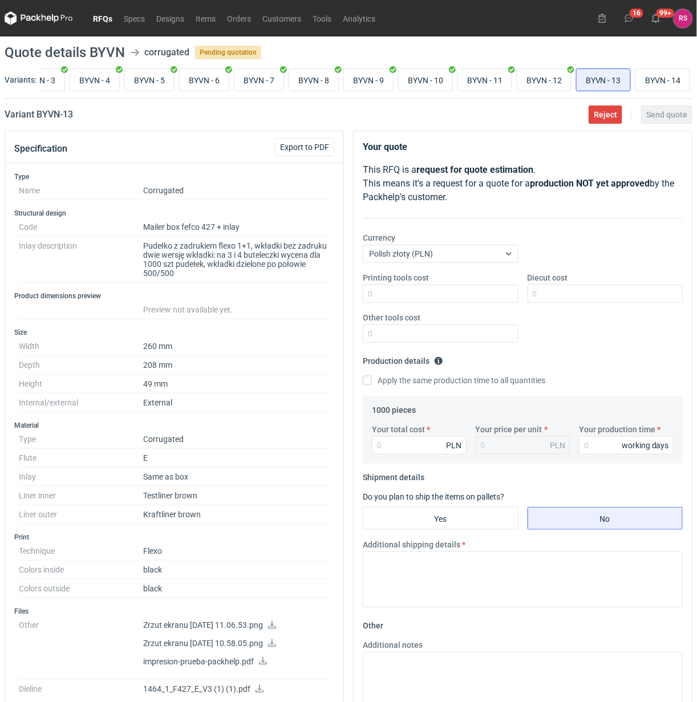
click at [211, 503] on dd "Testliner brown" at bounding box center [236, 496] width 187 height 19
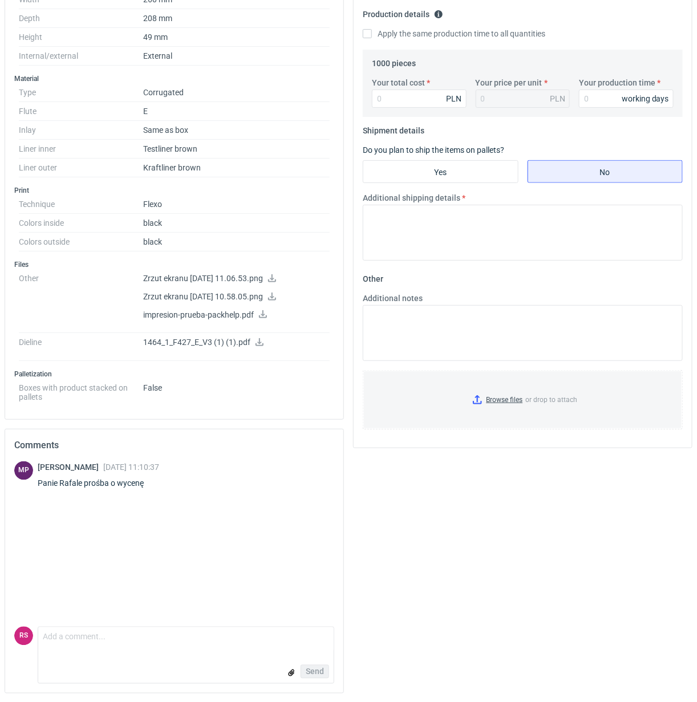
scroll to position [352, 0]
click at [175, 643] on textarea "Comment message" at bounding box center [185, 639] width 295 height 24
click at [178, 639] on textarea "Panie Michale, w przypadku surowca Kratf/testliner" at bounding box center [185, 639] width 295 height 24
click at [299, 636] on textarea "Panie Michale, w przypadku surowca kratf/testliner" at bounding box center [185, 639] width 295 height 24
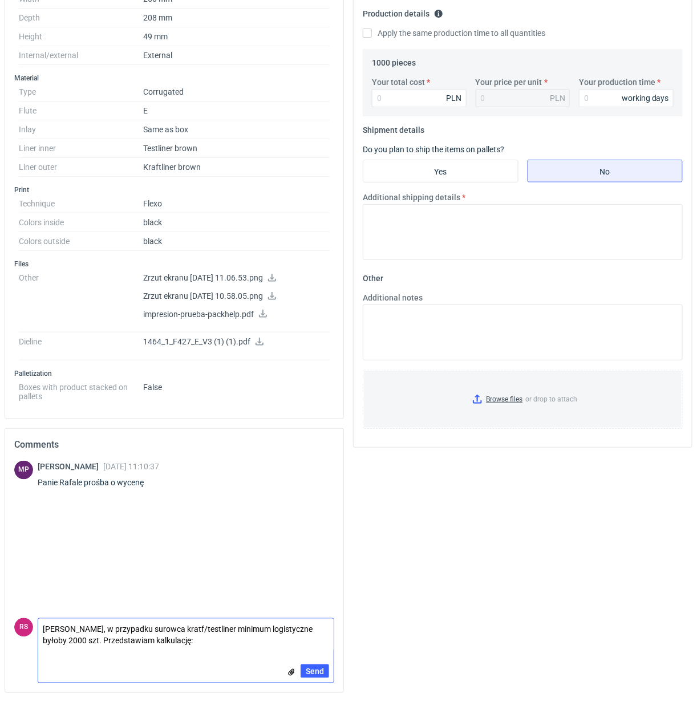
scroll to position [0, 0]
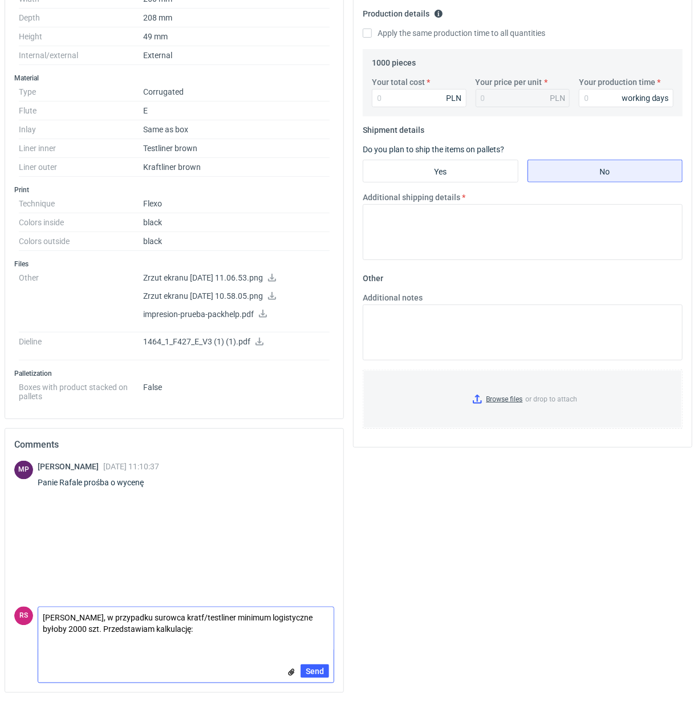
click at [131, 649] on textarea "Panie Michale, w przypadku surowca kratf/testliner minimum logistyczne byłoby 2…" at bounding box center [185, 628] width 295 height 43
paste textarea "Konstrukcja: Fefco 427 Fala E kraft brąz/brąz 380g wykrojnik: 500zł - 1 uż druk…"
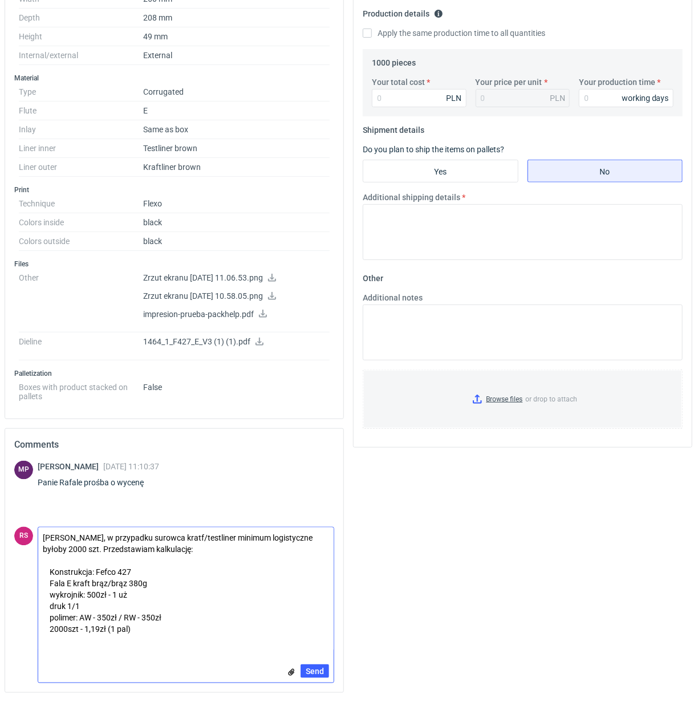
drag, startPoint x: 52, startPoint y: 573, endPoint x: 99, endPoint y: 573, distance: 46.8
click at [52, 573] on textarea "Panie Michale, w przypadku surowca kratf/testliner minimum logistyczne byłoby 2…" at bounding box center [185, 589] width 295 height 123
paste textarea "260x208x49 zew"
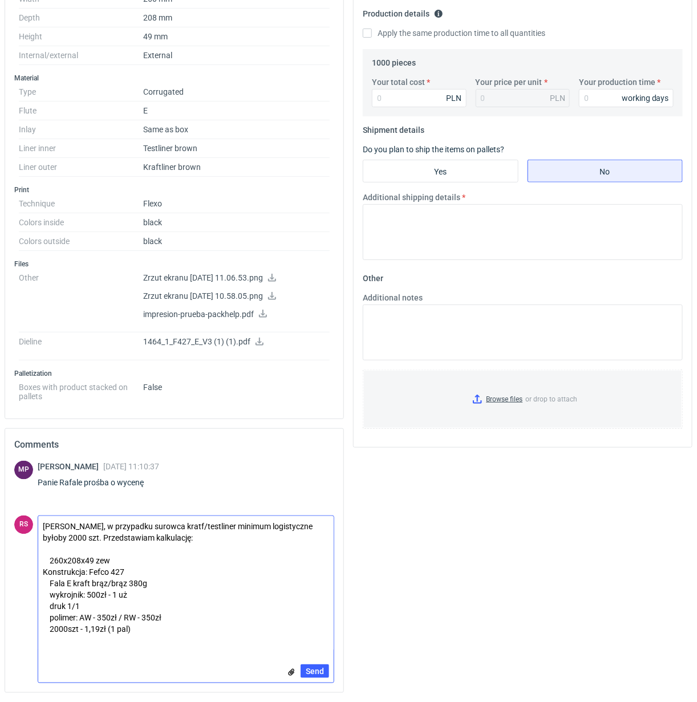
click at [55, 546] on textarea "Panie Michale, w przypadku surowca kratf/testliner minimum logistyczne byłoby 2…" at bounding box center [185, 583] width 295 height 135
click at [41, 560] on textarea "Panie Michale, w przypadku surowca kratf/testliner minimum logistyczne byłoby 2…" at bounding box center [185, 583] width 295 height 135
type textarea "Panie Michale, w przypadku surowca kratf/testliner minimum logistyczne byłoby 2…"
click at [199, 558] on textarea "Panie Michale, w przypadku surowca kratf/testliner minimum logistyczne byłoby 2…" at bounding box center [185, 583] width 295 height 135
click at [41, 560] on textarea "Panie Michale, w przypadku surowca kratf/testliner minimum logistyczne byłoby 2…" at bounding box center [185, 583] width 295 height 135
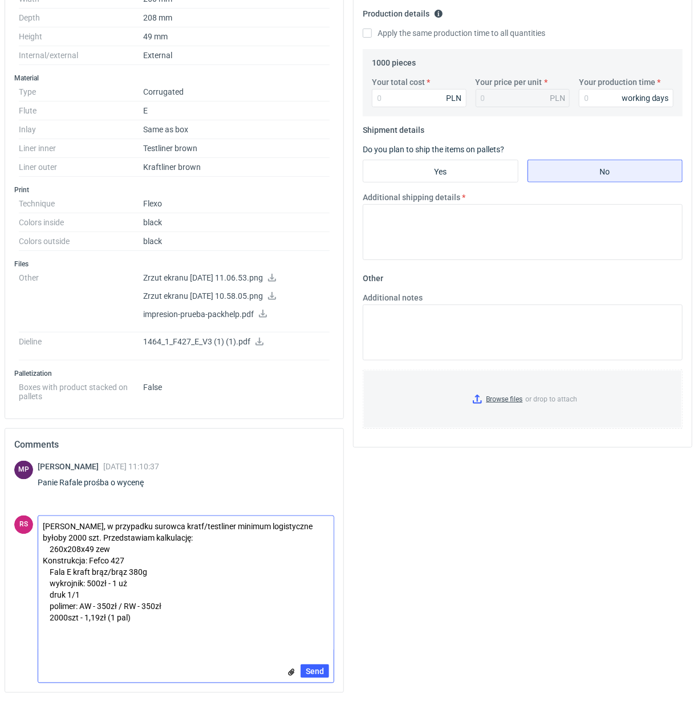
click at [43, 564] on textarea "Panie Michale, w przypadku surowca kratf/testliner minimum logistyczne byłoby 2…" at bounding box center [185, 583] width 295 height 135
click at [50, 549] on textarea "Panie Michale, w przypadku surowca kratf/testliner minimum logistyczne byłoby 2…" at bounding box center [185, 583] width 295 height 135
click at [180, 553] on textarea "Panie Michale, w przypadku surowca kratf/testliner minimum logistyczne byłoby 2…" at bounding box center [185, 583] width 295 height 135
click at [163, 619] on textarea "Panie Michale, w przypadku surowca kratf/testliner minimum logistyczne byłoby 2…" at bounding box center [185, 583] width 295 height 135
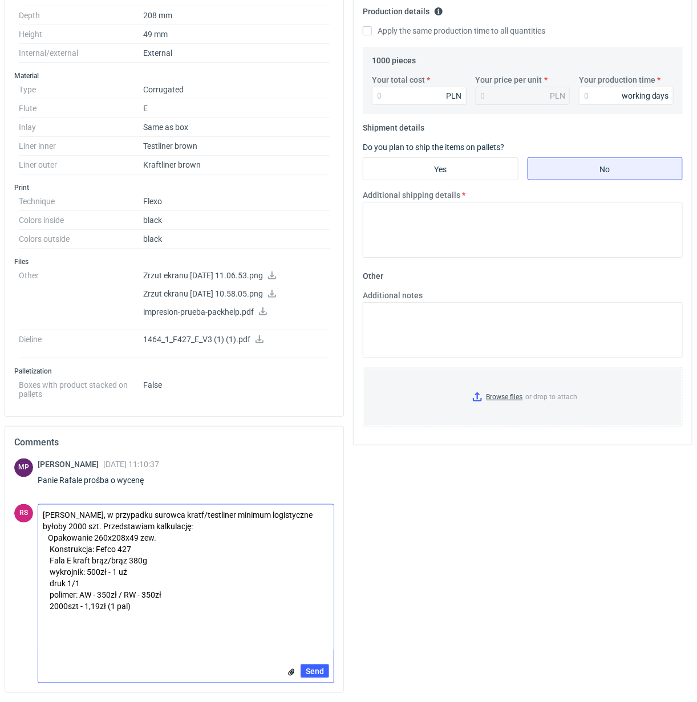
click at [72, 634] on textarea "Panie Michale, w przypadku surowca kratf/testliner minimum logistyczne byłoby 2…" at bounding box center [185, 578] width 295 height 146
paste textarea "260x208x49 - wkładki Konstrukcja: wkładki z rys od klienta Fala E kraft brąz/br…"
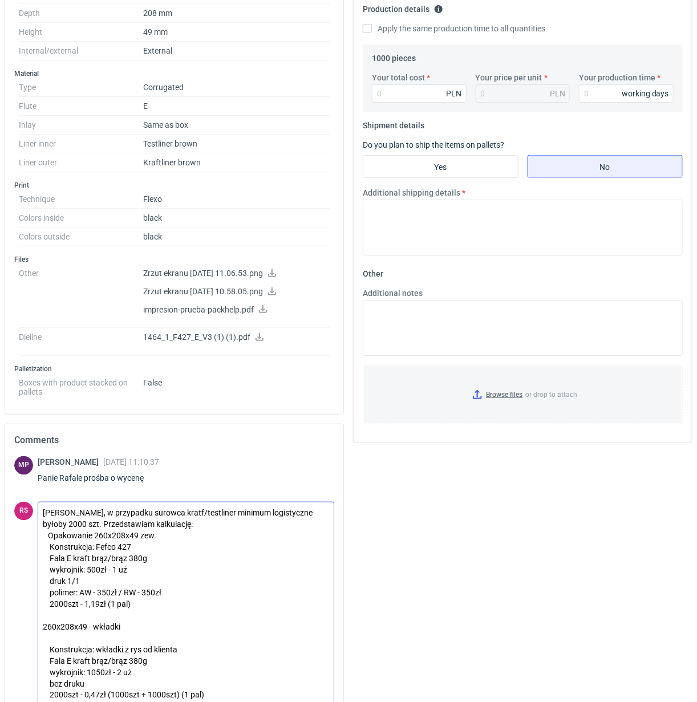
scroll to position [423, 0]
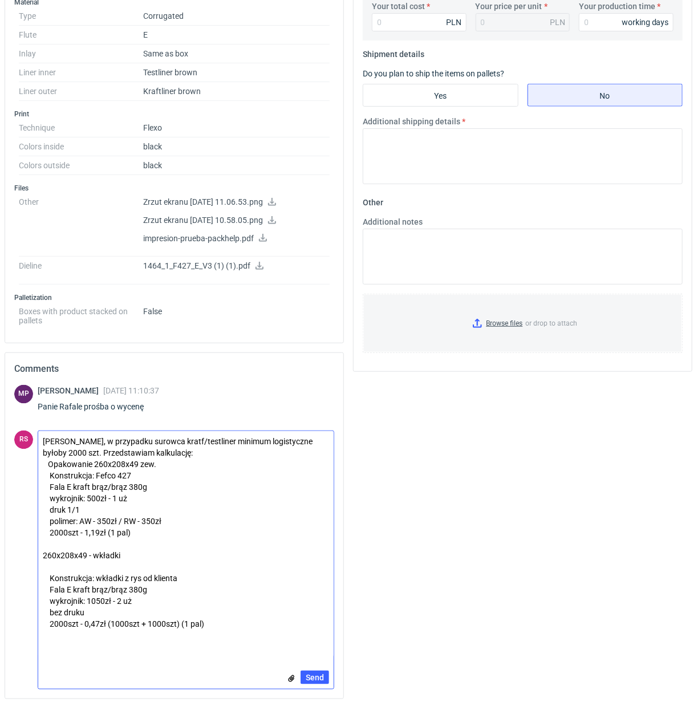
click at [149, 564] on textarea "Panie Michale, w przypadku surowca kratf/testliner minimum logistyczne byłoby 2…" at bounding box center [185, 544] width 295 height 226
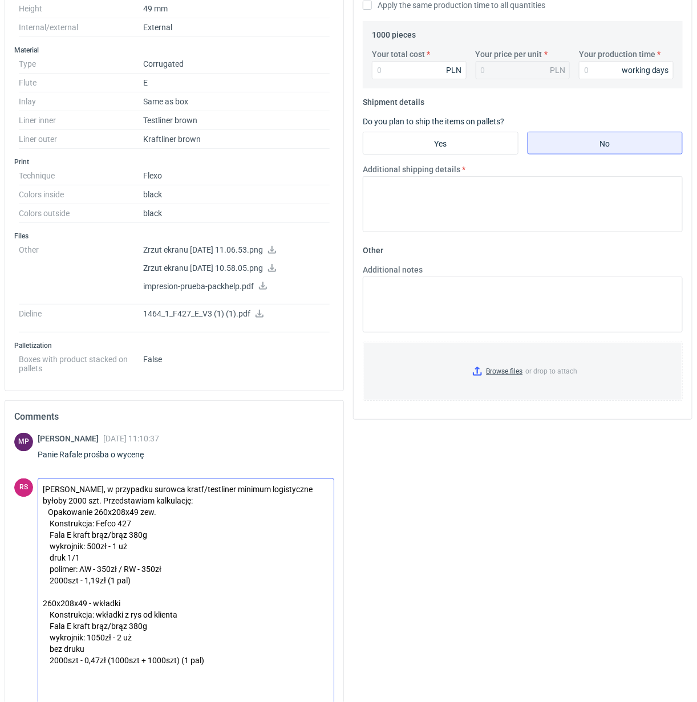
scroll to position [435, 0]
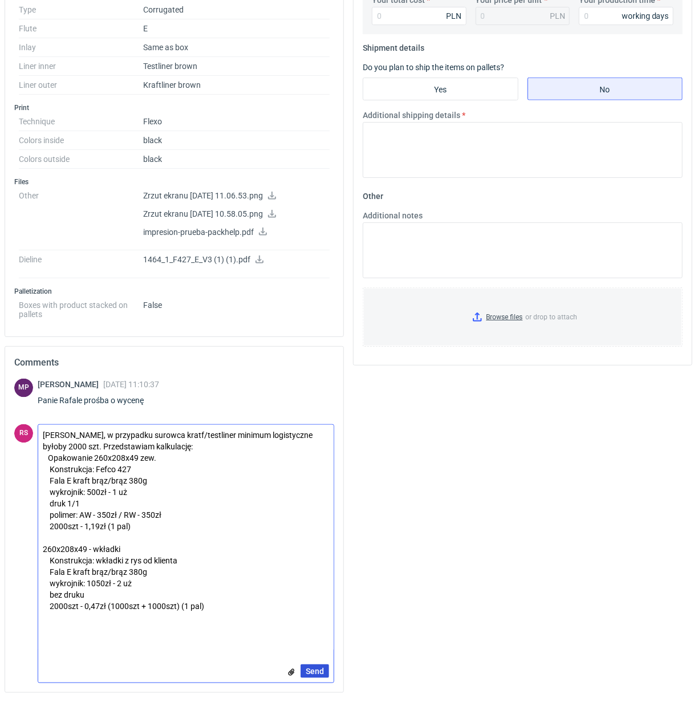
type textarea "Panie Michale, w przypadku surowca kratf/testliner minimum logistyczne byłoby 2…"
click at [314, 669] on span "Send" at bounding box center [315, 671] width 18 height 8
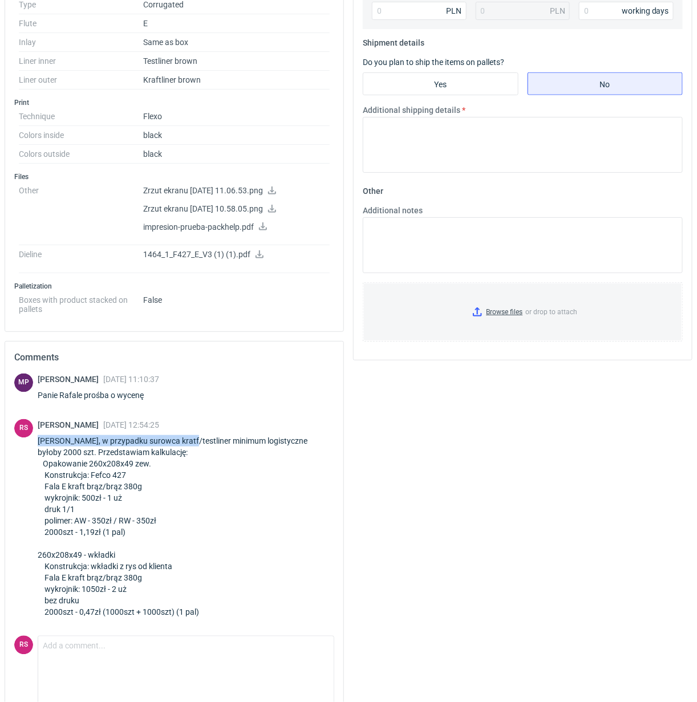
drag, startPoint x: 90, startPoint y: 446, endPoint x: 187, endPoint y: 448, distance: 97.0
click at [187, 448] on div "Panie Michale, w przypadku surowca kratf/testliner minimum logistyczne byłoby 2…" at bounding box center [186, 526] width 297 height 183
click at [87, 452] on div "Panie Michale, w przypadku surowca kratf/testliner minimum logistyczne byłoby 2…" at bounding box center [186, 526] width 297 height 183
drag, startPoint x: 90, startPoint y: 445, endPoint x: 202, endPoint y: 454, distance: 113.3
click at [202, 454] on div "Panie Michale, w przypadku surowca kratf/testliner minimum logistyczne byłoby 2…" at bounding box center [186, 526] width 297 height 183
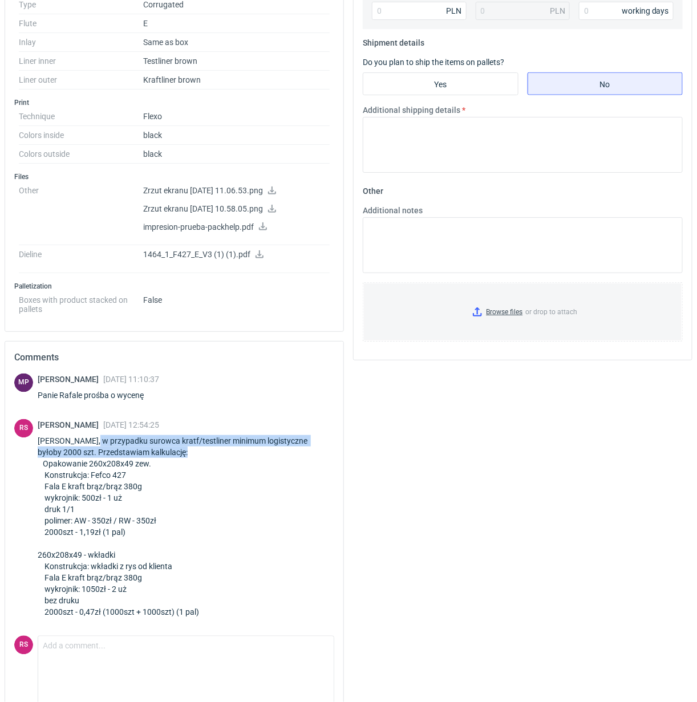
copy div "w przypadku surowca kratf/testliner minimum logistyczne byłoby 2000 szt. Przeds…"
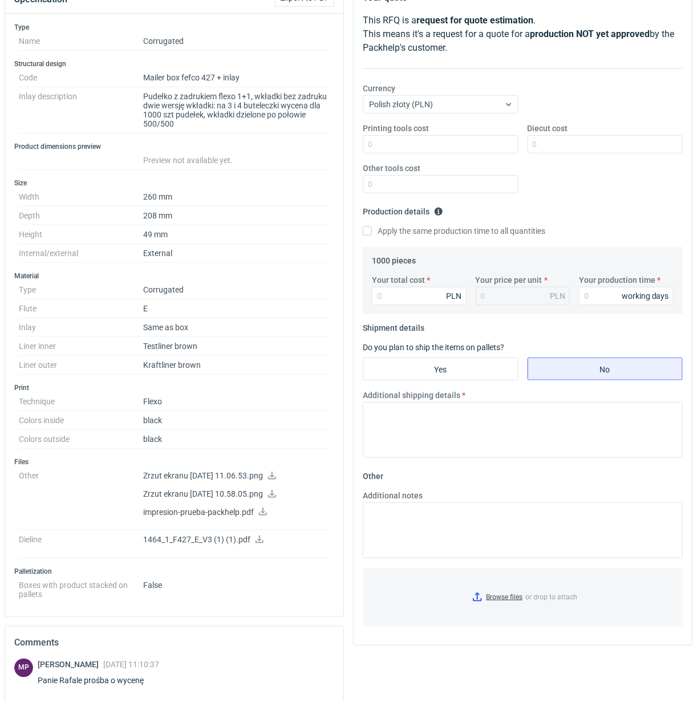
scroll to position [0, 0]
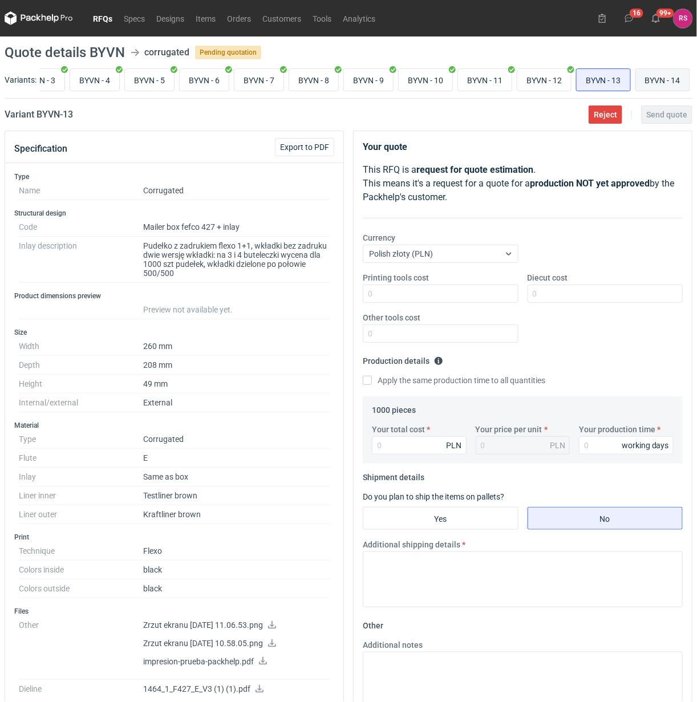
click at [662, 78] on input "BYVN - 14" at bounding box center [663, 80] width 54 height 22
radio input "true"
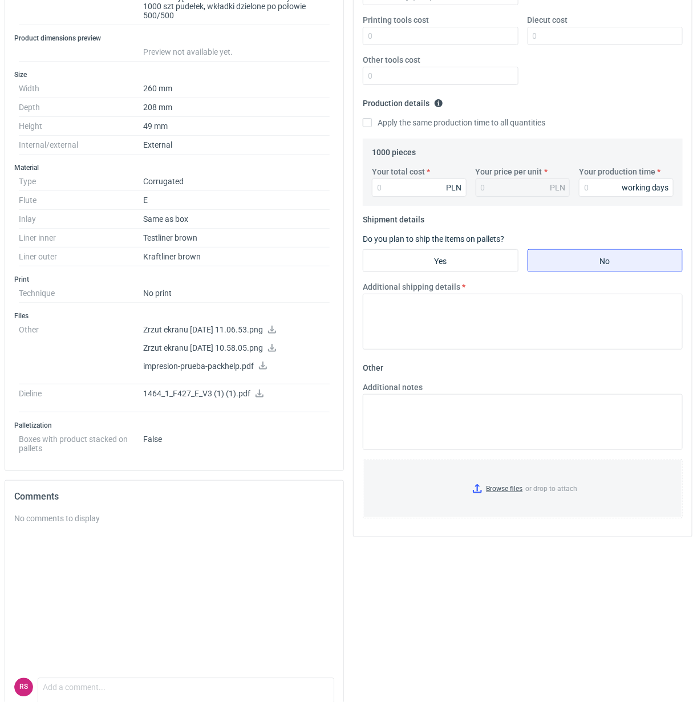
scroll to position [314, 0]
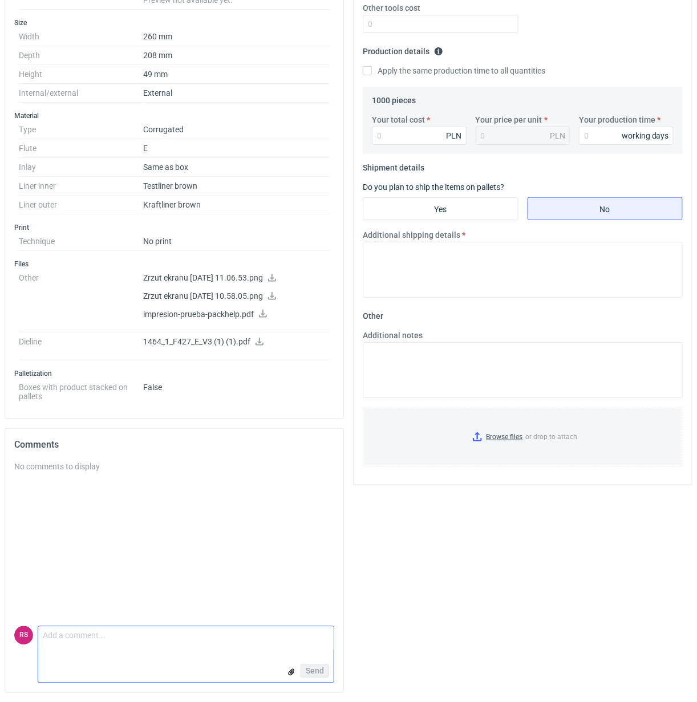
click at [127, 637] on textarea "Comment message" at bounding box center [185, 639] width 295 height 24
paste textarea "w przypadku surowca kratf/testliner minimum logistyczne byłoby 2000 szt. Przeds…"
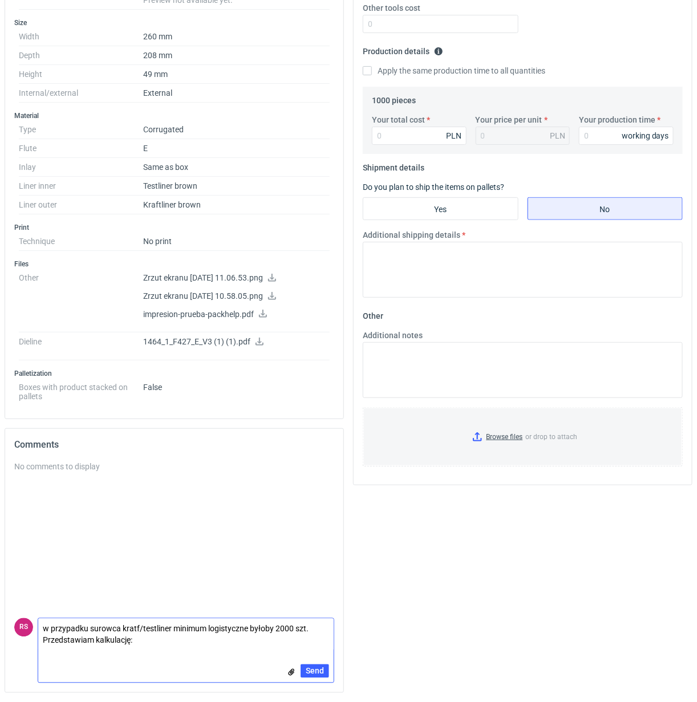
click at [43, 629] on textarea "w przypadku surowca kratf/testliner minimum logistyczne byłoby 2000 szt. Przeds…" at bounding box center [185, 635] width 295 height 32
click at [167, 642] on textarea "W przypadku surowca kratf/testliner minimum logistyczne byłoby 2000 szt. Przeds…" at bounding box center [185, 635] width 295 height 32
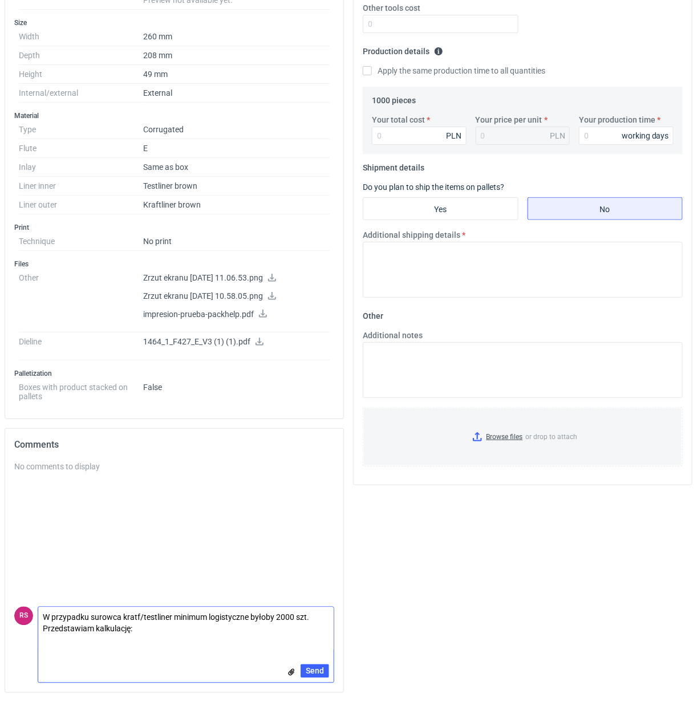
click at [50, 646] on textarea "W przypadku surowca kratf/testliner minimum logistyczne byłoby 2000 szt. Przeds…" at bounding box center [185, 628] width 295 height 43
paste textarea "260x208x49 zew - BYVN - 14 Konstrukcja: Fefco 427 Fala E kraft brąz/brąz 380g w…"
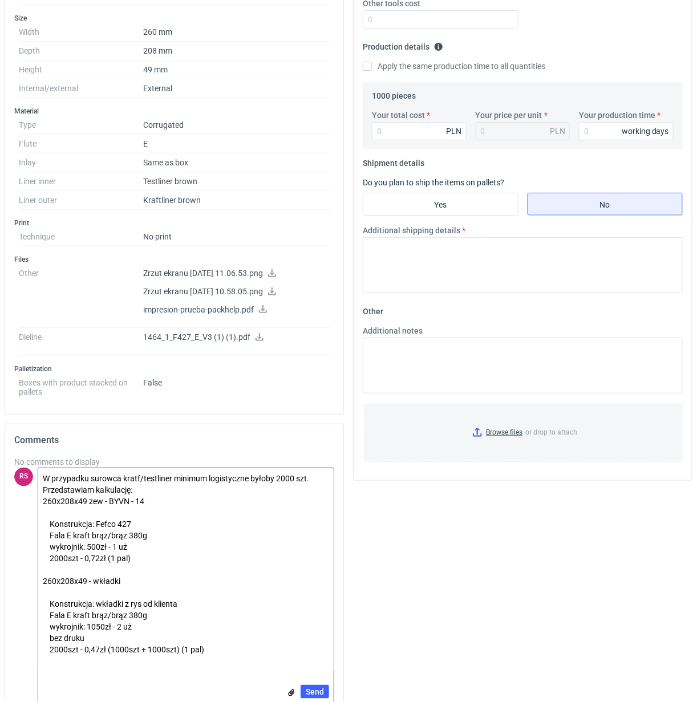
drag, startPoint x: 109, startPoint y: 506, endPoint x: 195, endPoint y: 507, distance: 86.1
click at [195, 507] on textarea "W przypadku surowca kratf/testliner minimum logistyczne byłoby 2000 szt. Przeds…" at bounding box center [185, 569] width 295 height 203
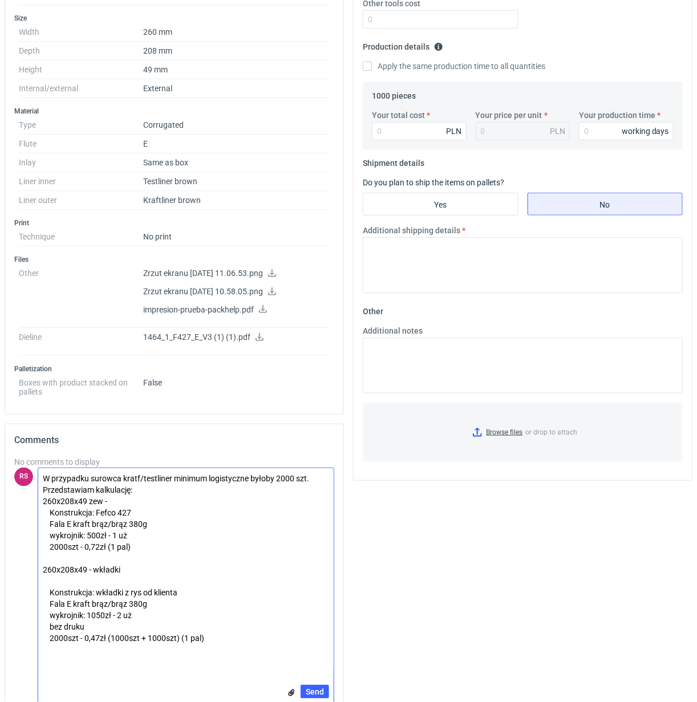
click at [165, 499] on textarea "W przypadku surowca kratf/testliner minimum logistyczne byłoby 2000 szt. Przeds…" at bounding box center [185, 569] width 295 height 203
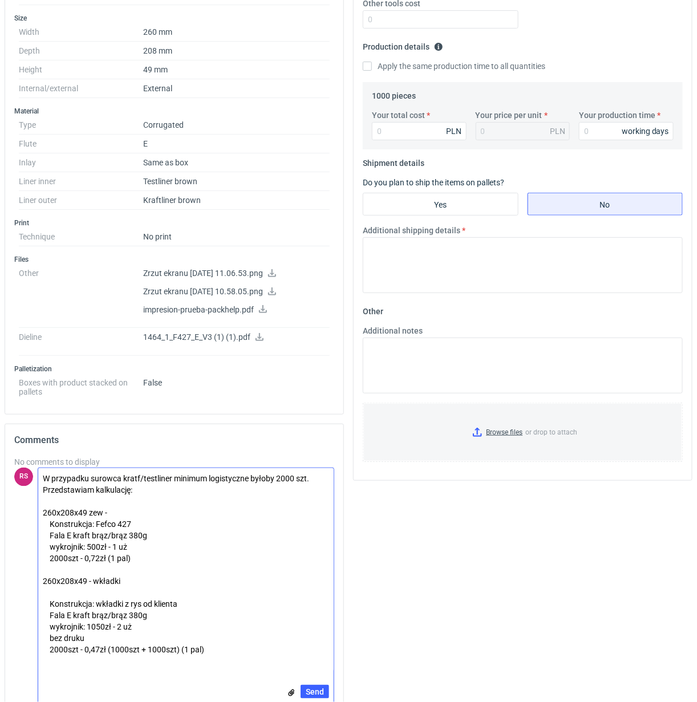
click at [144, 582] on textarea "W przypadku surowca kratf/testliner minimum logistyczne byłoby 2000 szt. Przeds…" at bounding box center [185, 569] width 295 height 203
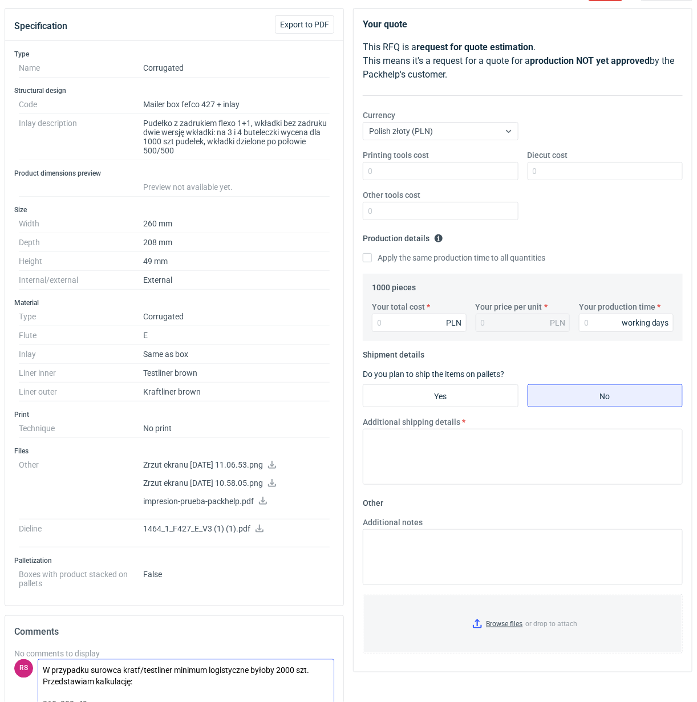
scroll to position [340, 0]
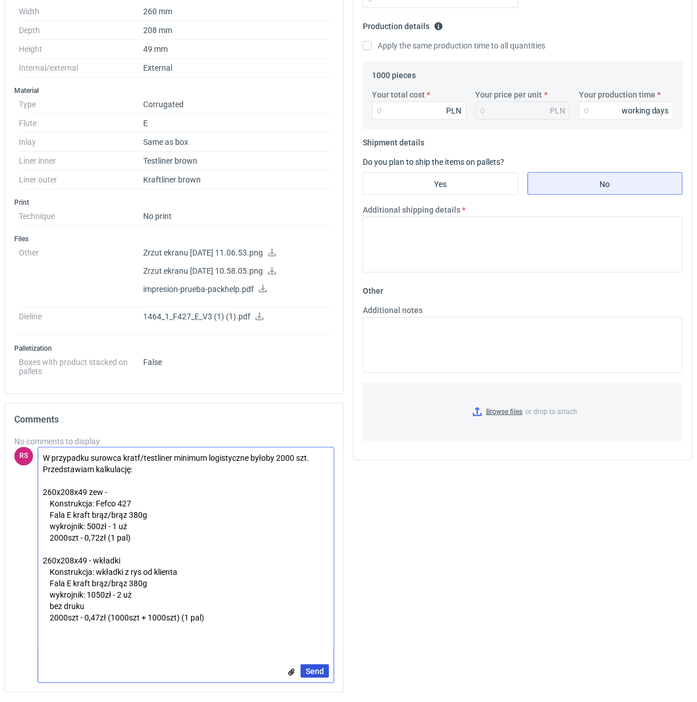
type textarea "W przypadku surowca kratf/testliner minimum logistyczne byłoby 2000 szt. Przeds…"
click at [310, 669] on span "Send" at bounding box center [315, 671] width 18 height 8
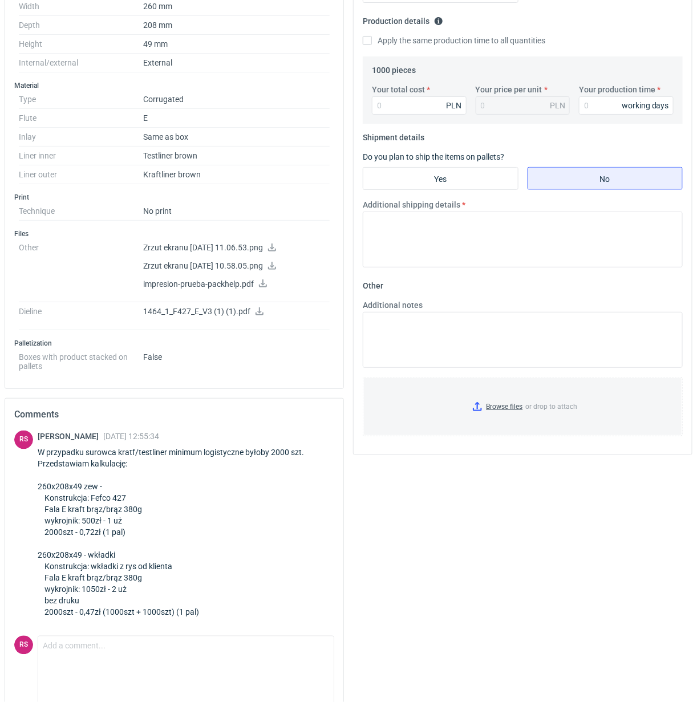
click at [598, 542] on div "Your quote This RFQ is a request for quote estimation . This means it's a reque…" at bounding box center [523, 332] width 349 height 1082
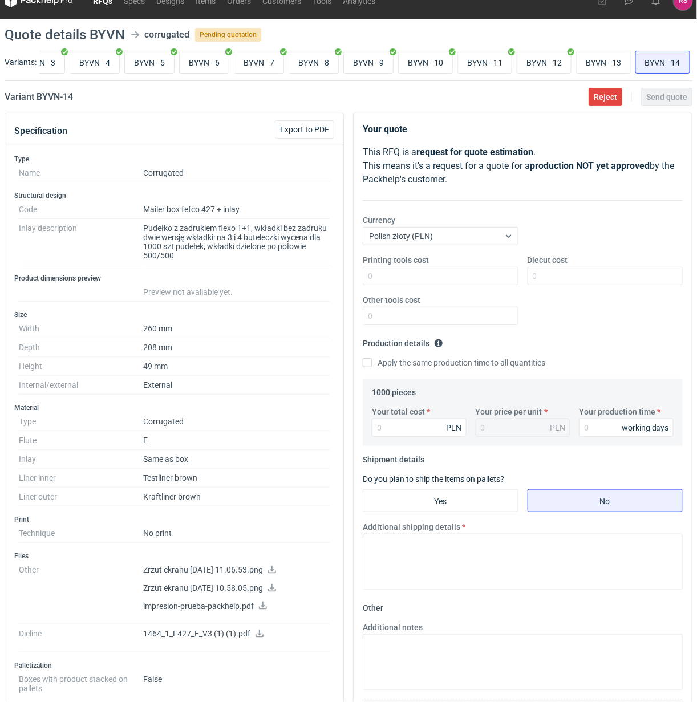
scroll to position [0, 0]
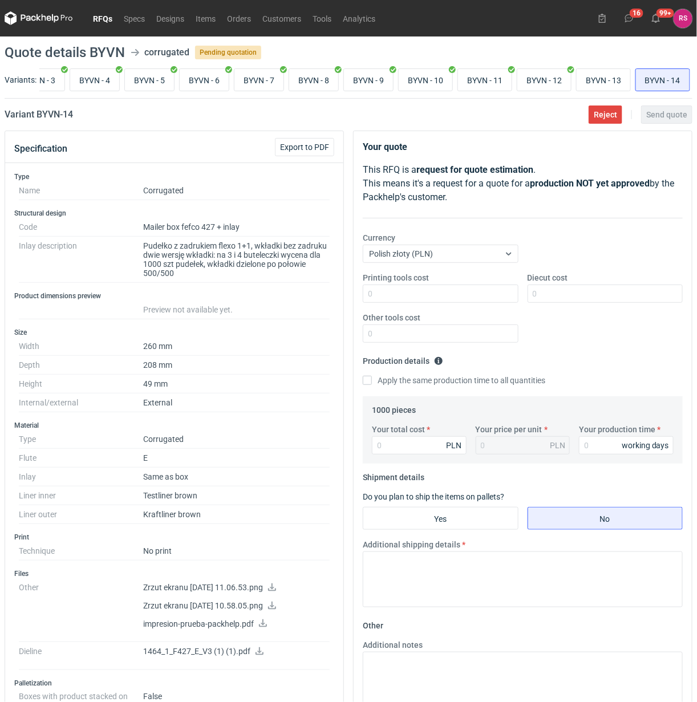
click at [98, 20] on link "RFQs" at bounding box center [102, 18] width 31 height 14
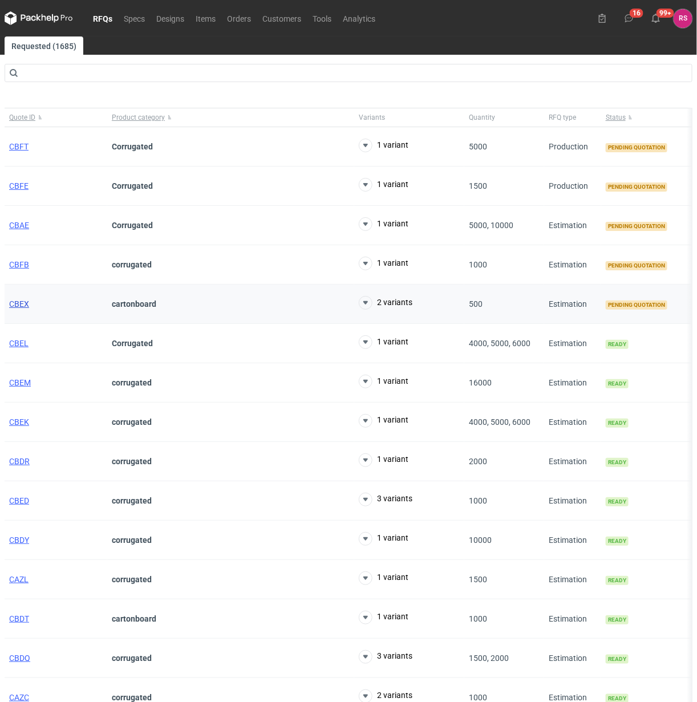
click at [21, 303] on span "CBEX" at bounding box center [19, 303] width 20 height 9
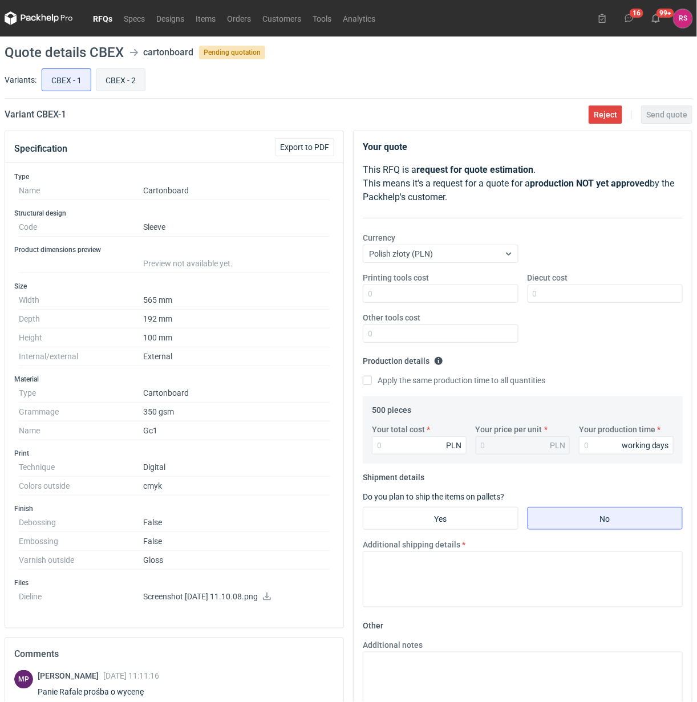
click at [124, 78] on input "CBEX - 2" at bounding box center [120, 80] width 48 height 22
radio input "true"
click at [67, 83] on input "CBEX - 1" at bounding box center [66, 80] width 48 height 22
radio input "true"
click at [118, 84] on input "CBEX - 2" at bounding box center [120, 80] width 48 height 22
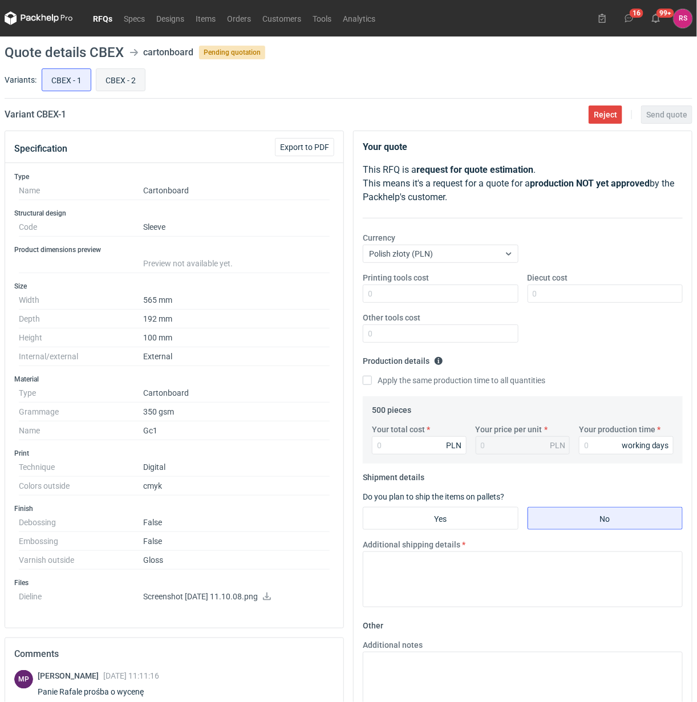
radio input "true"
click at [69, 86] on input "CBEX - 1" at bounding box center [66, 80] width 48 height 22
radio input "true"
click at [580, 297] on input "Diecut cost" at bounding box center [606, 294] width 156 height 18
type input "850"
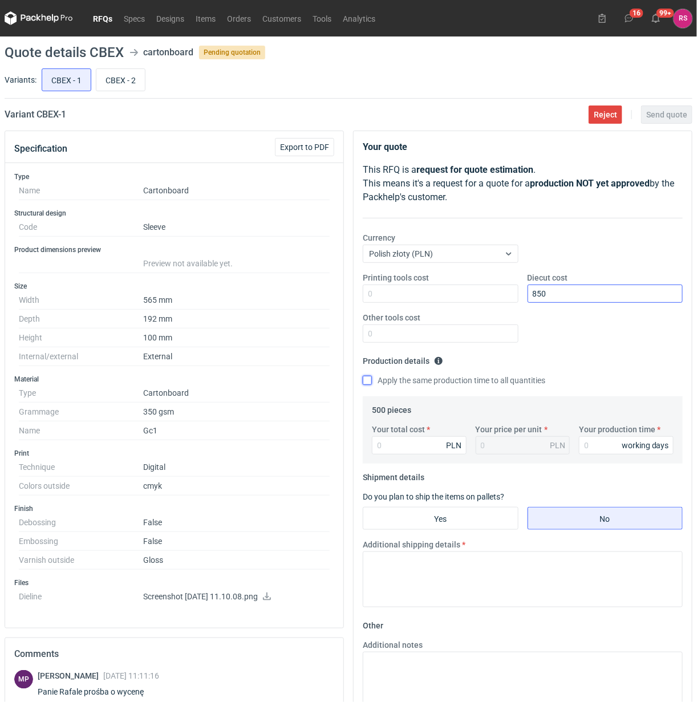
click at [363, 376] on input "Apply the same production time to all quantities" at bounding box center [367, 380] width 9 height 9
checkbox input "true"
type input "2110"
type input "4.22"
type input "2110"
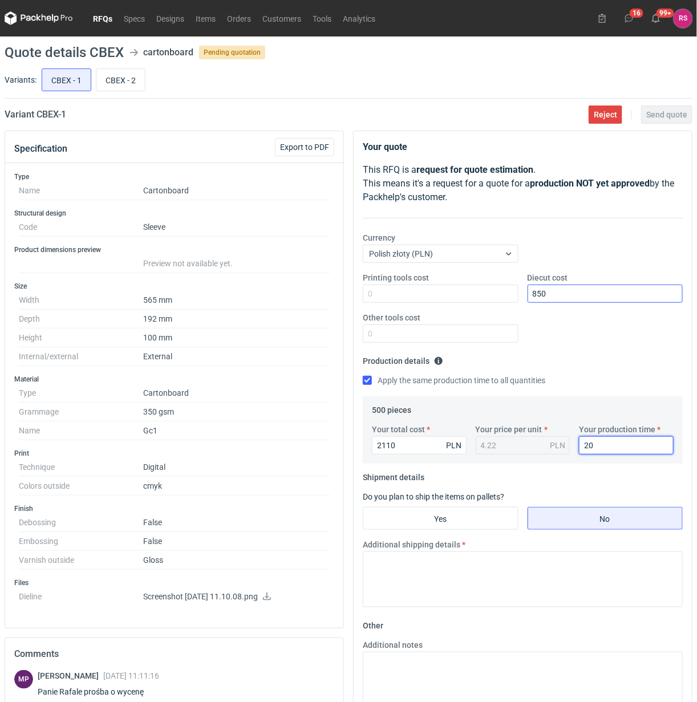
type input "20"
click at [451, 524] on input "Yes" at bounding box center [440, 519] width 155 height 22
radio input "true"
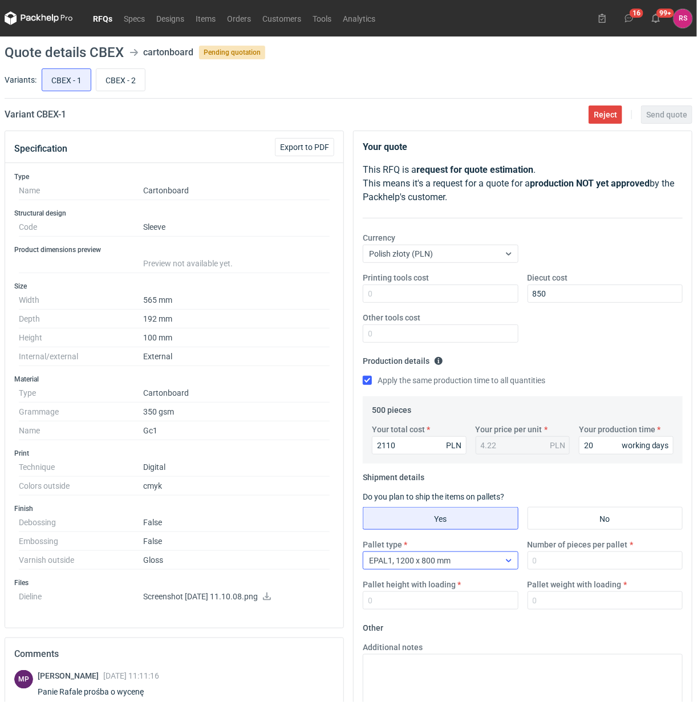
click at [477, 565] on div "EPAL1, 1200 x 800 mm" at bounding box center [431, 561] width 136 height 16
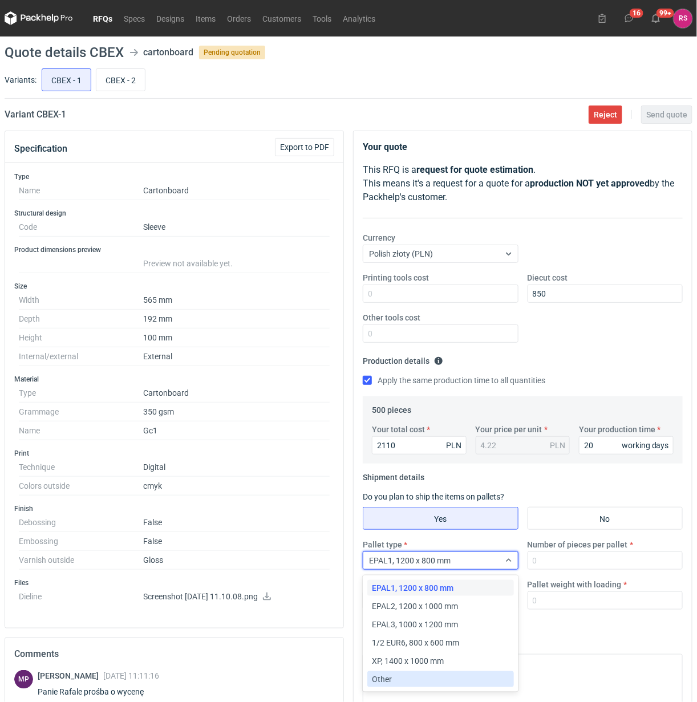
click at [397, 674] on div "Other" at bounding box center [440, 679] width 137 height 11
click at [509, 560] on icon at bounding box center [508, 560] width 9 height 9
click at [463, 525] on input "Yes" at bounding box center [440, 519] width 155 height 22
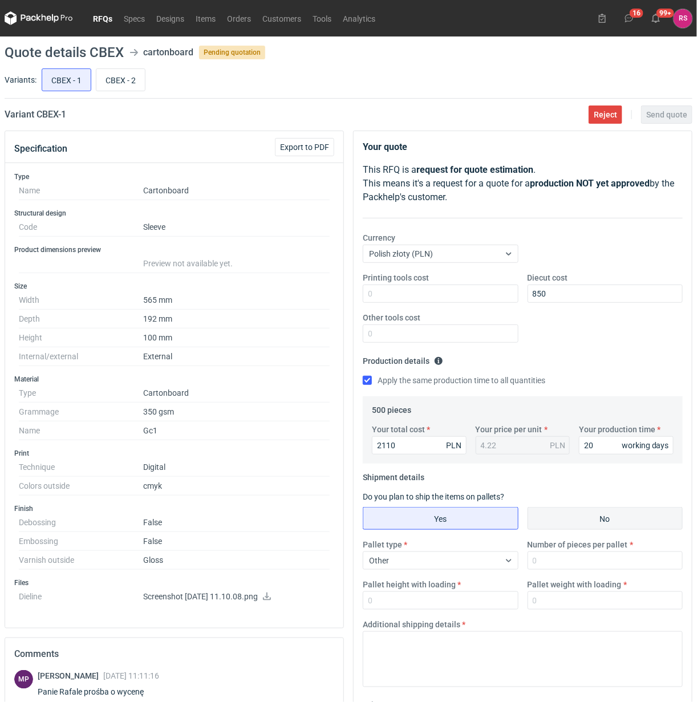
click at [616, 523] on input "No" at bounding box center [605, 519] width 155 height 22
radio input "true"
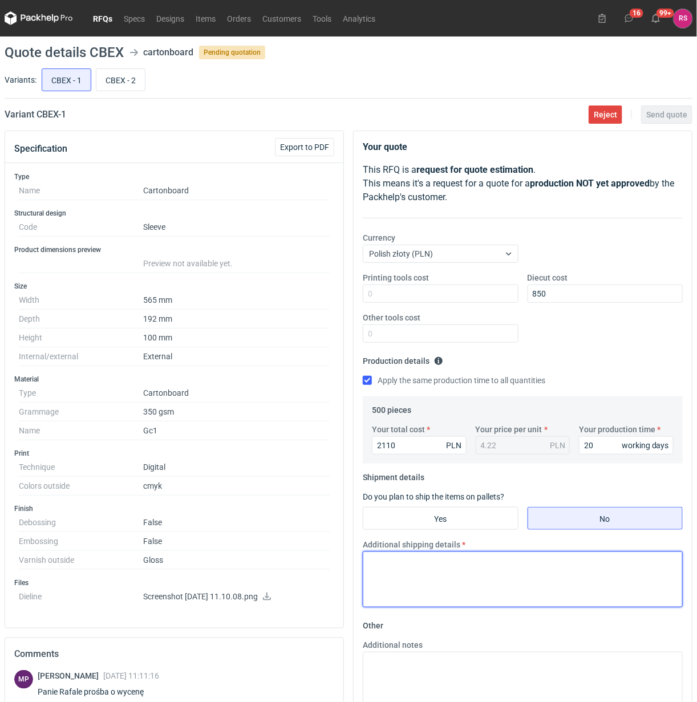
click at [468, 574] on textarea "Additional shipping details" at bounding box center [523, 580] width 320 height 56
type textarea "Paczka zamiast palety"
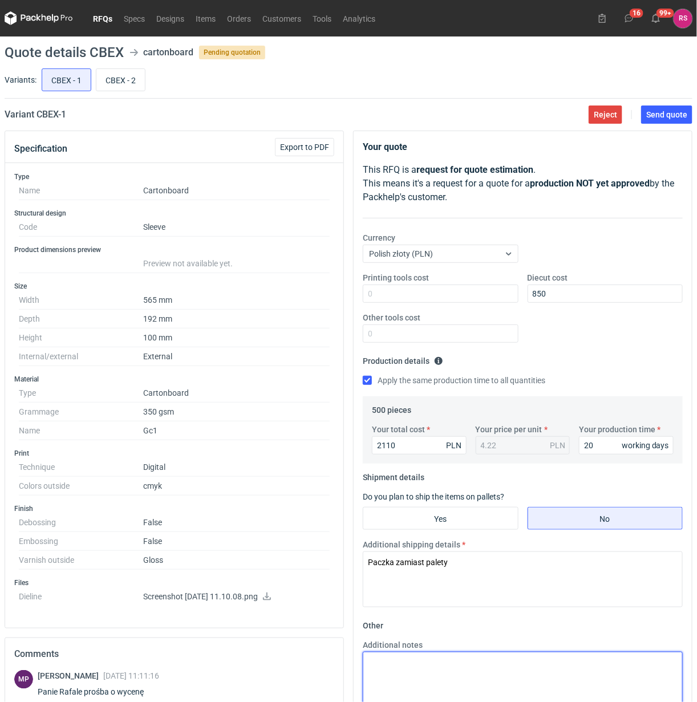
click at [445, 668] on textarea "Additional notes" at bounding box center [523, 680] width 320 height 56
type textarea "Kalkulacja w oparciu o druk offsetowy"
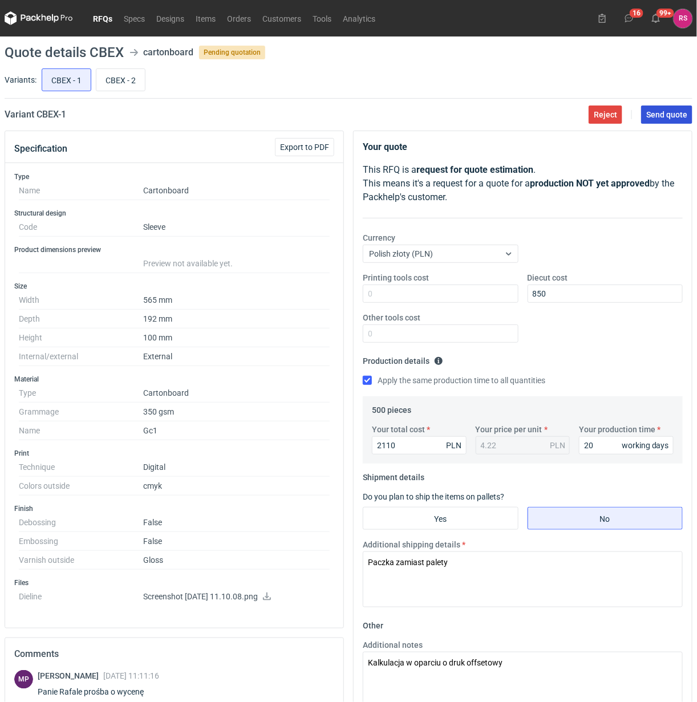
click at [663, 111] on span "Send quote" at bounding box center [666, 115] width 41 height 8
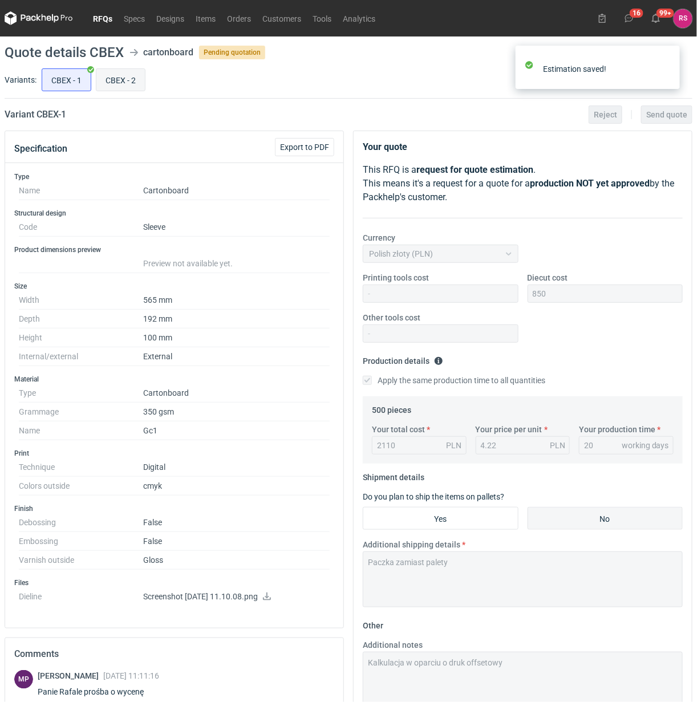
click at [125, 78] on input "CBEX - 2" at bounding box center [120, 80] width 48 height 22
radio input "true"
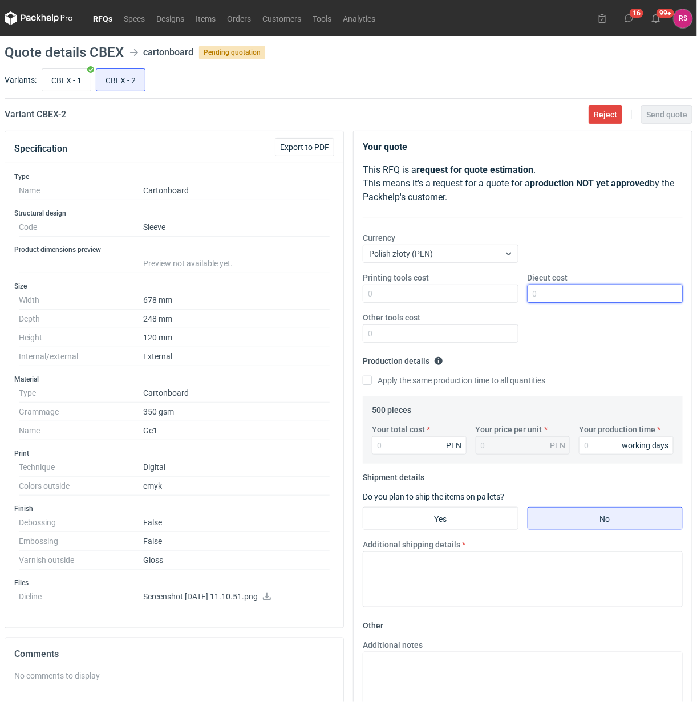
click at [582, 292] on input "Diecut cost" at bounding box center [606, 294] width 156 height 18
type input "650"
click at [363, 376] on input "Apply the same production time to all quantities" at bounding box center [367, 380] width 9 height 9
checkbox input "true"
type input "2160"
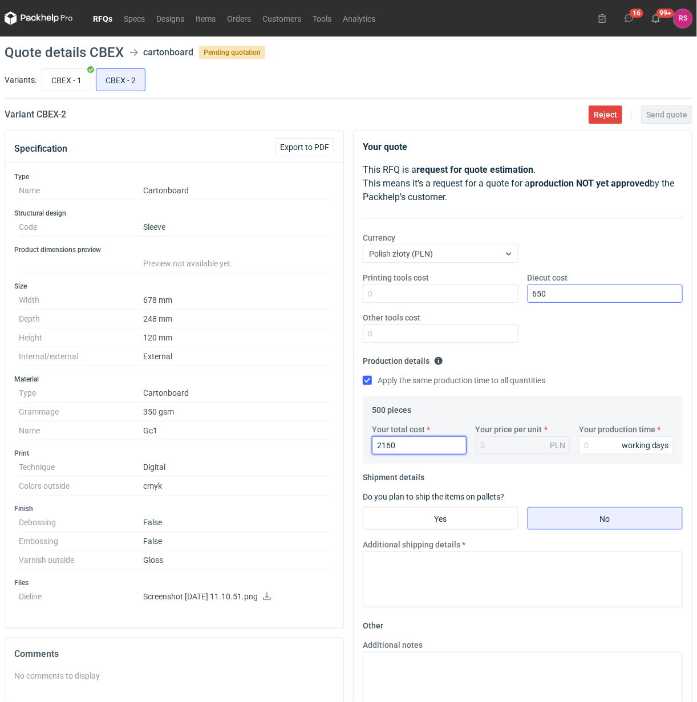
type input "4.32"
type input "2160"
click at [602, 445] on input "Your production time" at bounding box center [626, 445] width 95 height 18
type input "20"
click at [619, 521] on input "No" at bounding box center [605, 519] width 155 height 22
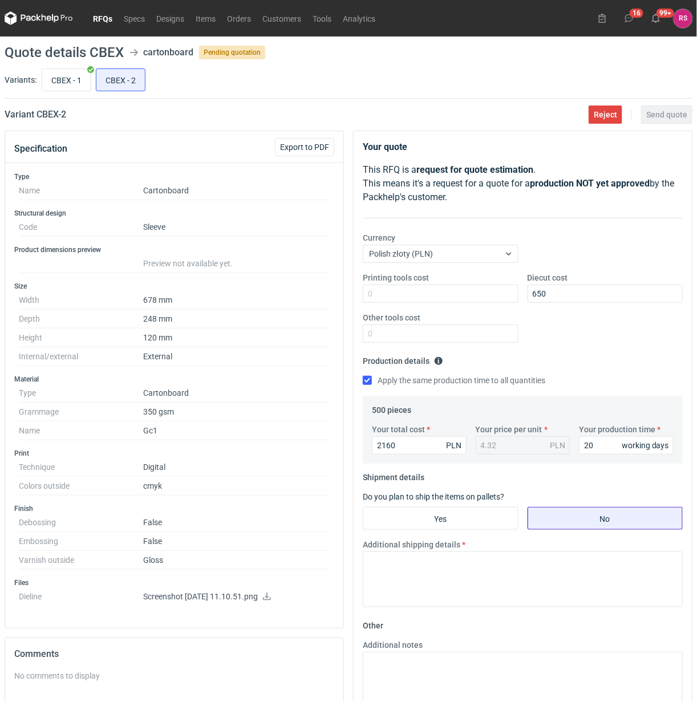
radio input "true"
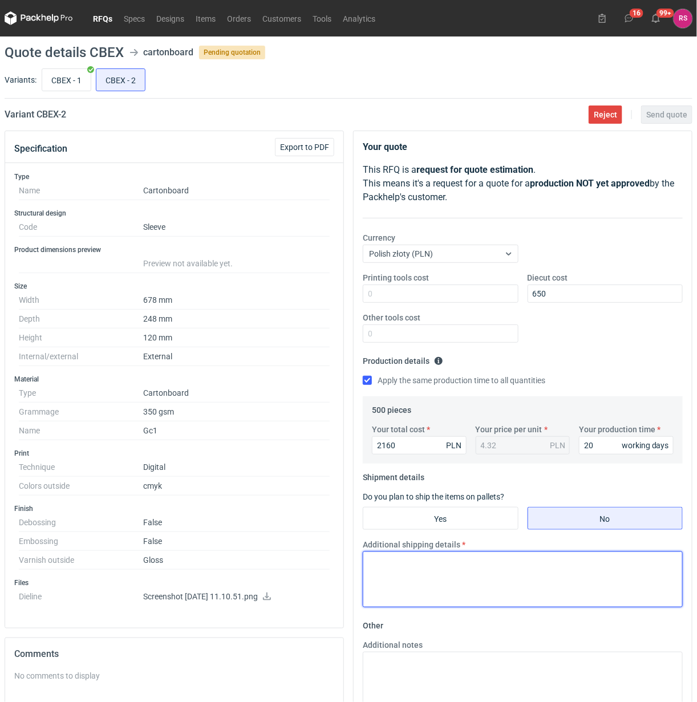
click at [526, 577] on textarea "Additional shipping details" at bounding box center [523, 580] width 320 height 56
type textarea "Paczka zamiast palety"
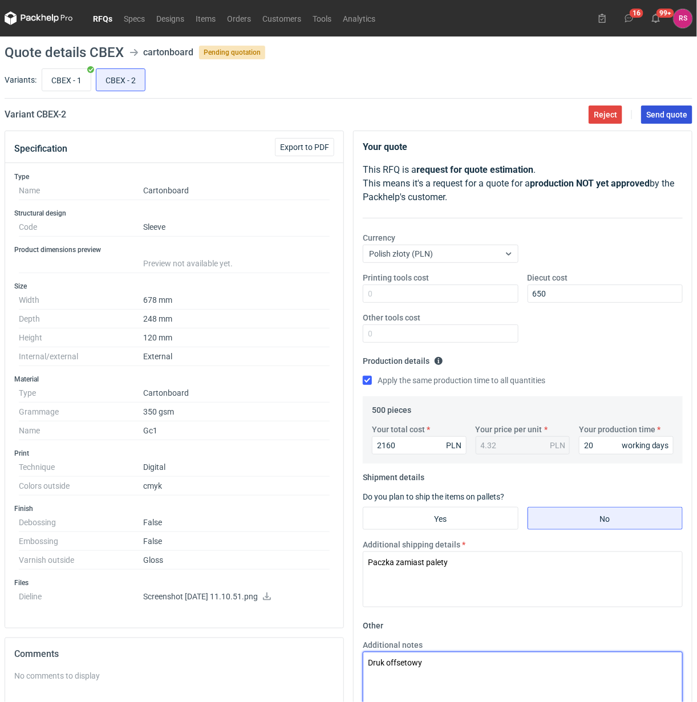
type textarea "Druk offsetowy"
click at [671, 117] on span "Send quote" at bounding box center [666, 115] width 41 height 8
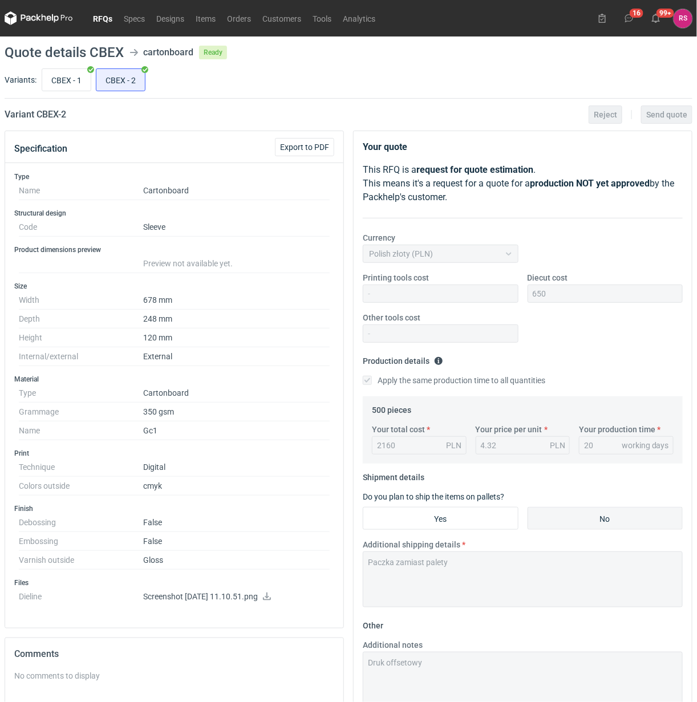
click at [100, 19] on link "RFQs" at bounding box center [102, 18] width 31 height 14
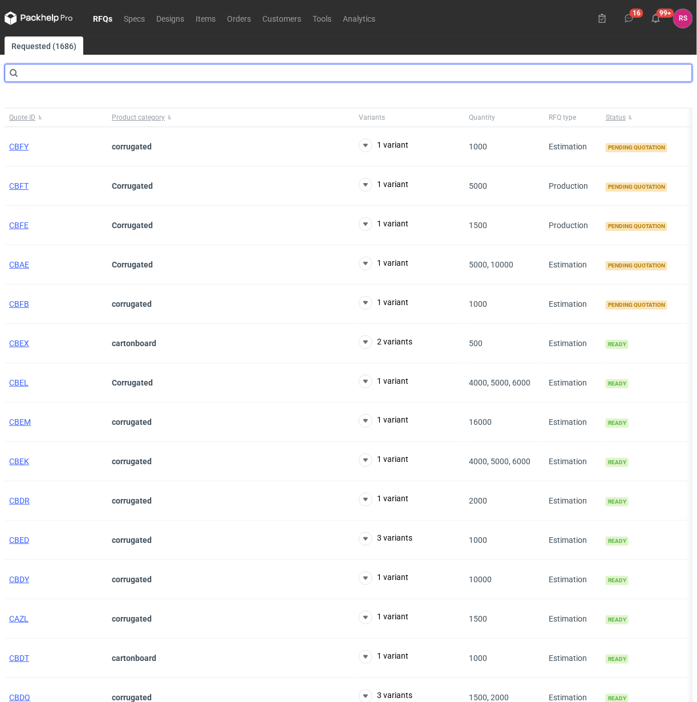
click at [107, 72] on input "text" at bounding box center [349, 73] width 688 height 18
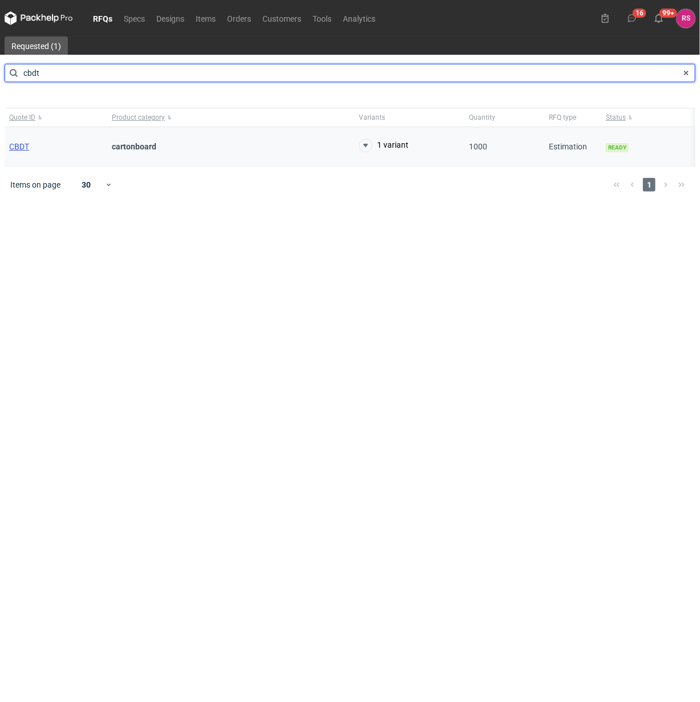
type input "cbdt"
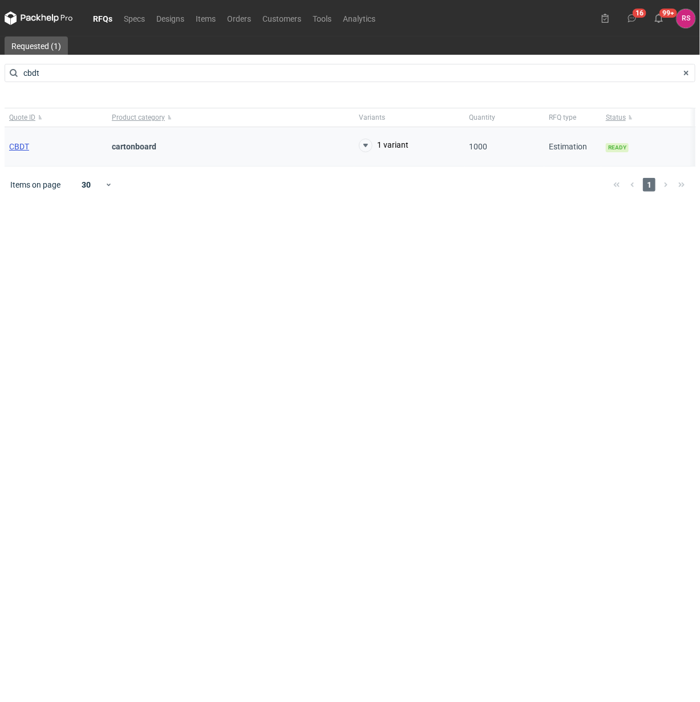
click at [23, 147] on span "CBDT" at bounding box center [19, 146] width 20 height 9
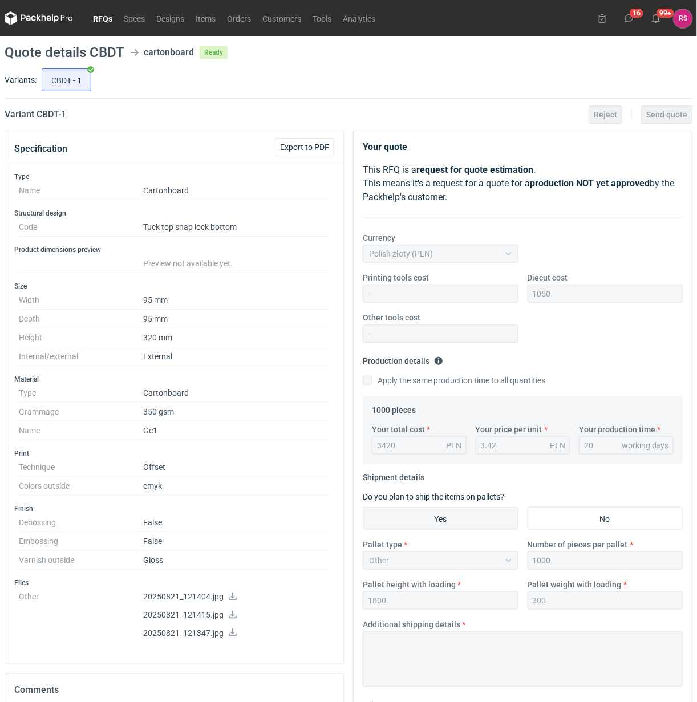
click at [107, 33] on nav "RFQs Specs Designs Items Orders Customers Tools Analytics" at bounding box center [193, 18] width 376 height 37
click at [100, 22] on link "RFQs" at bounding box center [102, 18] width 31 height 14
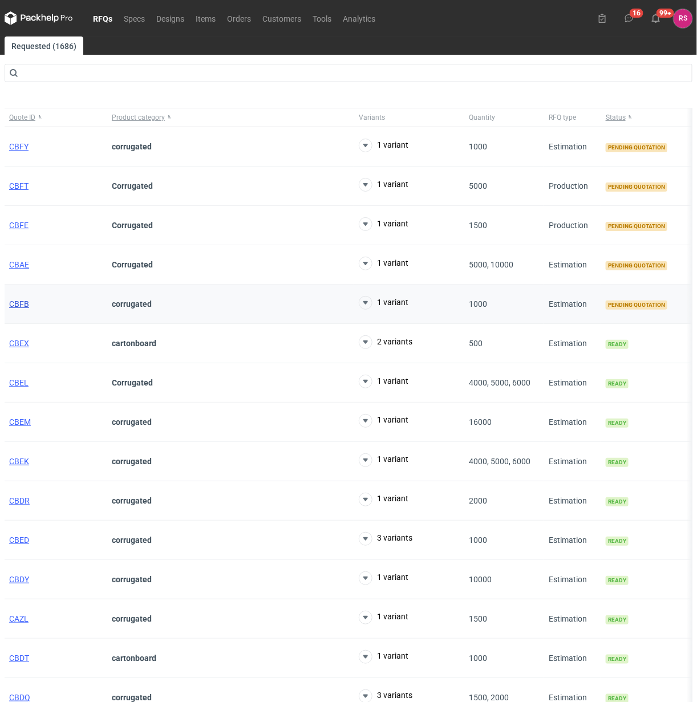
click at [21, 306] on span "CBFB" at bounding box center [19, 303] width 20 height 9
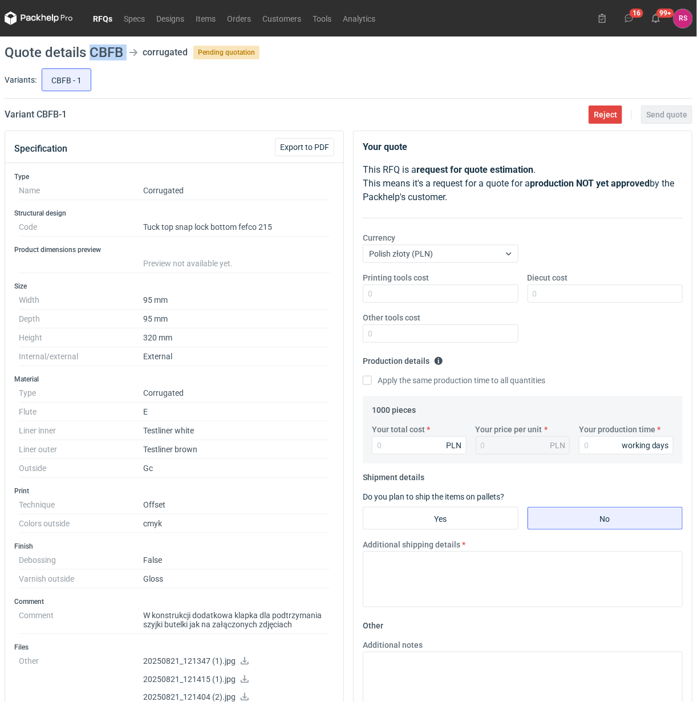
drag, startPoint x: 89, startPoint y: 51, endPoint x: 127, endPoint y: 50, distance: 37.7
click at [127, 50] on header "Quote details CBFB corrugated Pending quotation" at bounding box center [349, 53] width 688 height 14
click at [111, 52] on h1 "Quote details CBFB" at bounding box center [64, 53] width 119 height 14
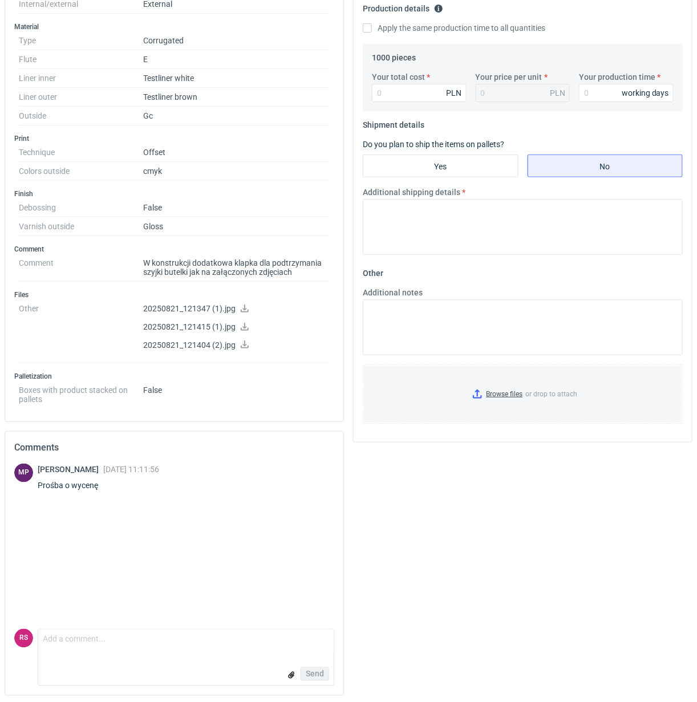
scroll to position [358, 0]
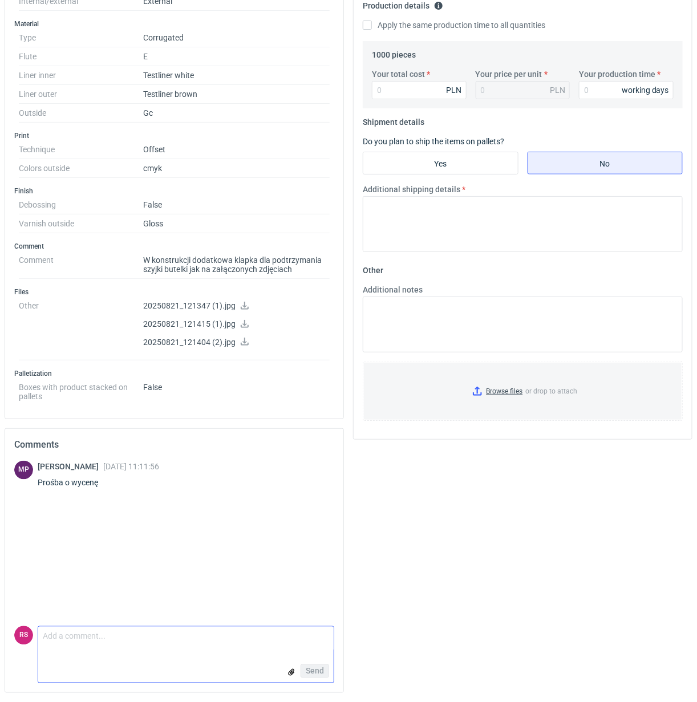
click at [143, 640] on textarea "Comment message" at bounding box center [185, 639] width 295 height 24
paste textarea "w specyfikacji jest napisane że konstrukcja to fefco 215, natomiast na zdjęciac…"
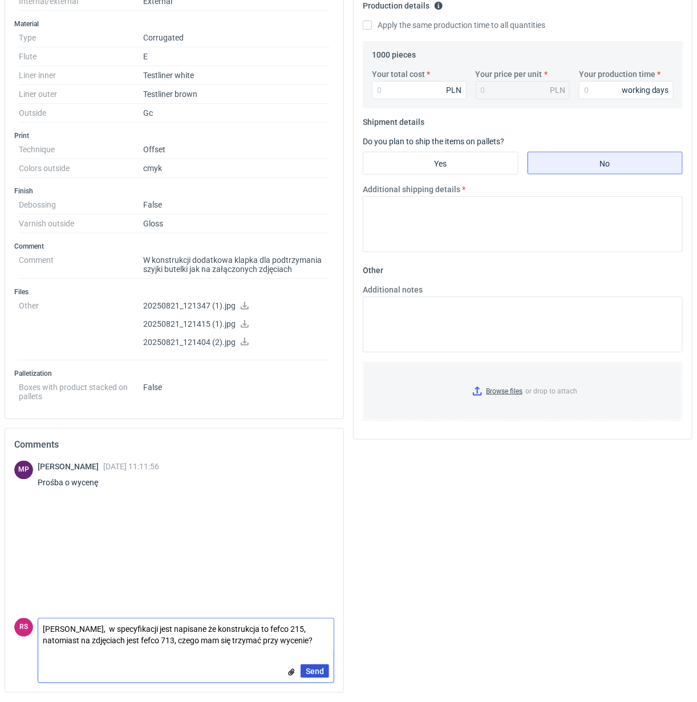
type textarea "Panie Michale, w specyfikacji jest napisane że konstrukcja to fefco 215, natomi…"
click at [317, 667] on span "Send" at bounding box center [315, 671] width 18 height 8
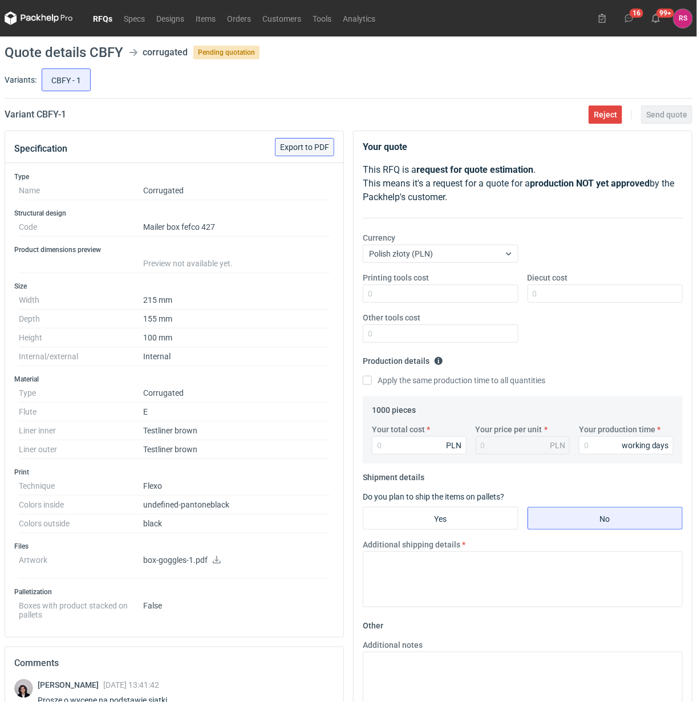
click at [308, 147] on span "Export to PDF" at bounding box center [304, 147] width 49 height 8
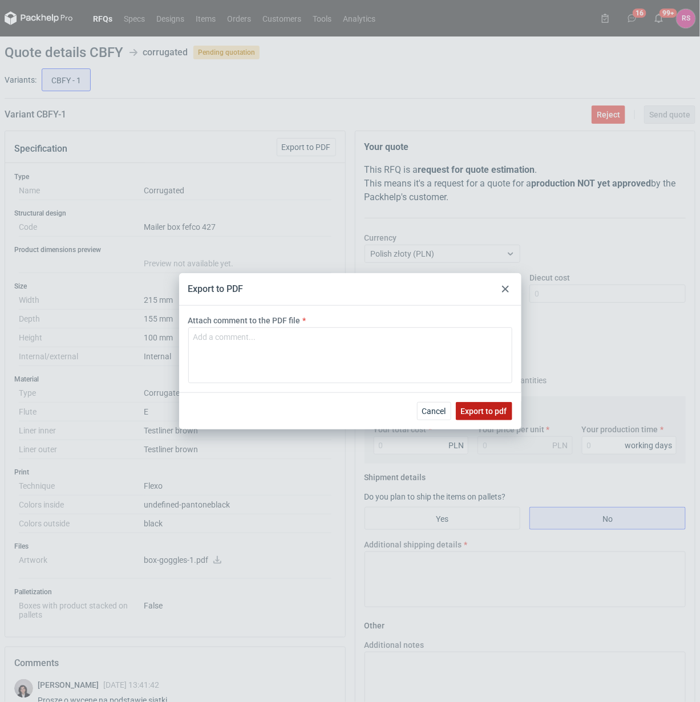
click at [483, 407] on span "Export to pdf" at bounding box center [484, 411] width 46 height 8
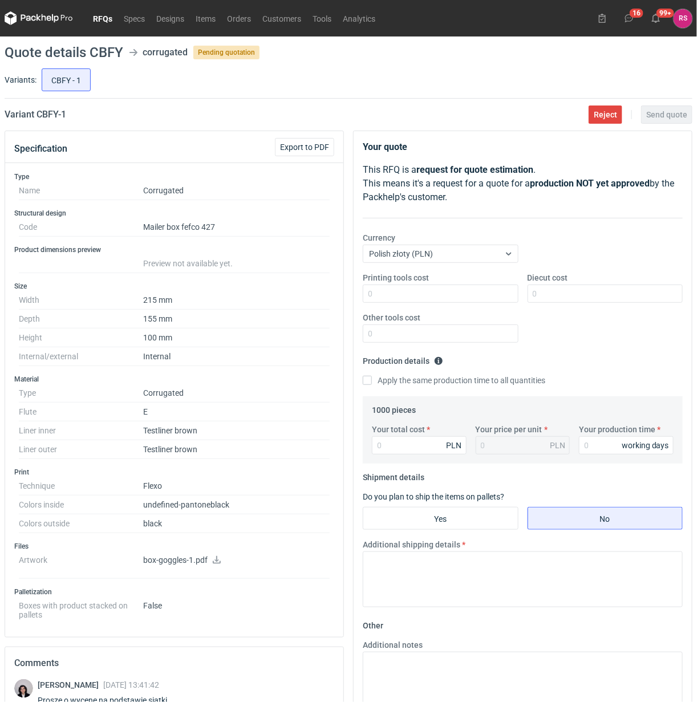
click at [218, 562] on icon at bounding box center [217, 560] width 8 height 8
